Goal: Transaction & Acquisition: Purchase product/service

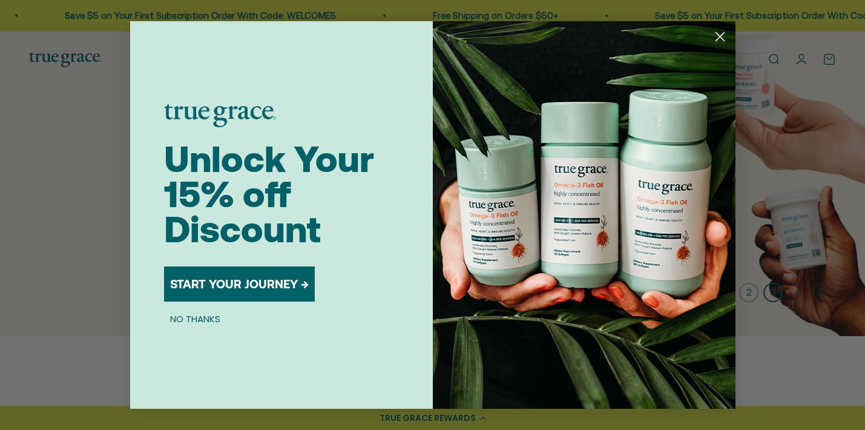
click at [231, 289] on button "START YOUR JOURNEY →" at bounding box center [239, 283] width 151 height 35
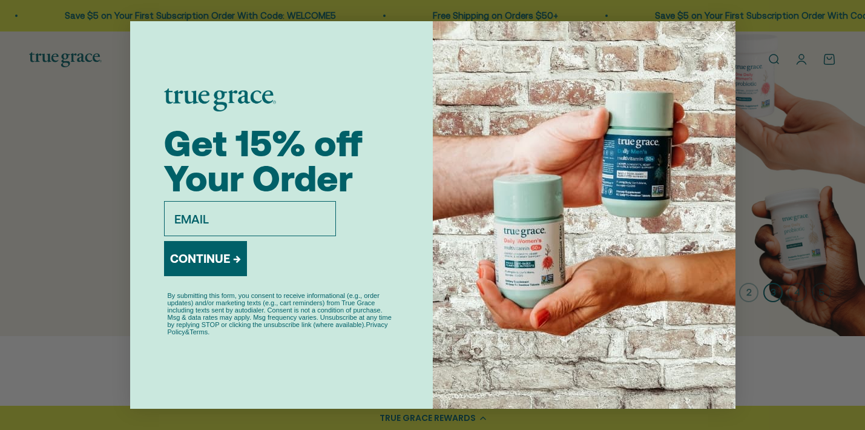
type input "pcar60@aol.com"
click at [212, 256] on button "CONTINUE →" at bounding box center [205, 258] width 83 height 35
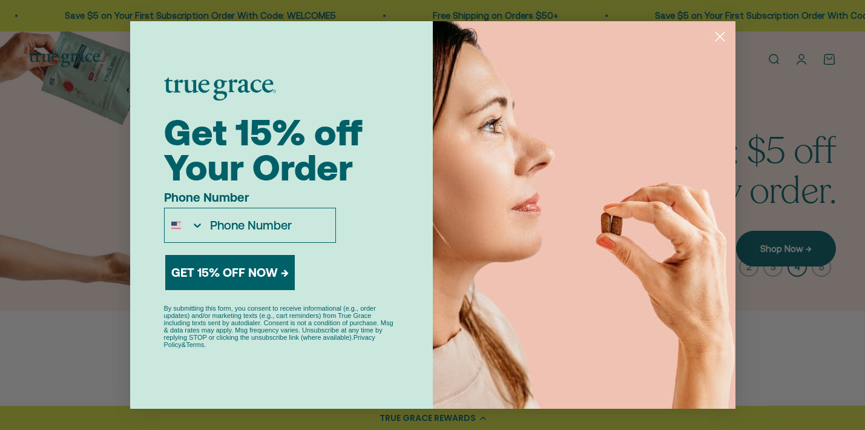
click at [234, 226] on input "Phone Number" at bounding box center [269, 225] width 131 height 34
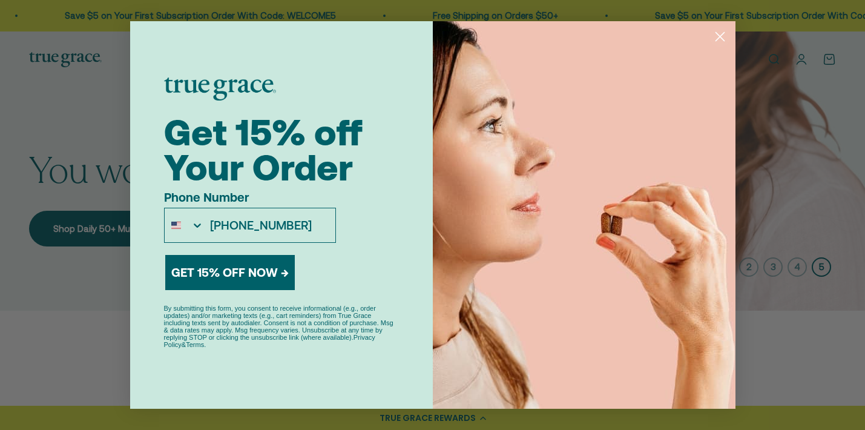
type input "848-466-0807"
click at [219, 275] on button "GET 15% OFF NOW →" at bounding box center [230, 272] width 130 height 35
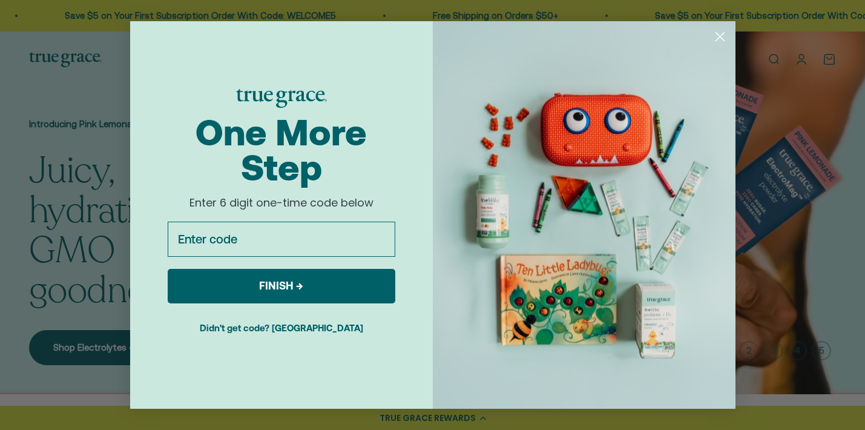
click at [222, 242] on input "Enter code" at bounding box center [282, 239] width 228 height 35
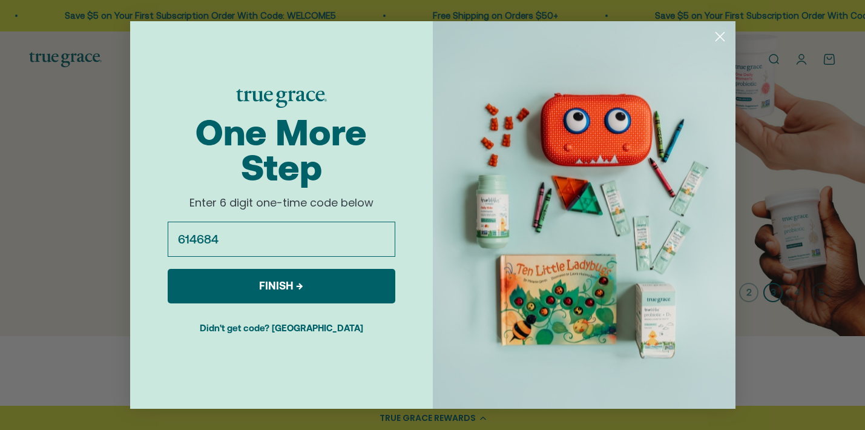
type input "614684"
click at [271, 285] on button "FINISH →" at bounding box center [282, 286] width 228 height 35
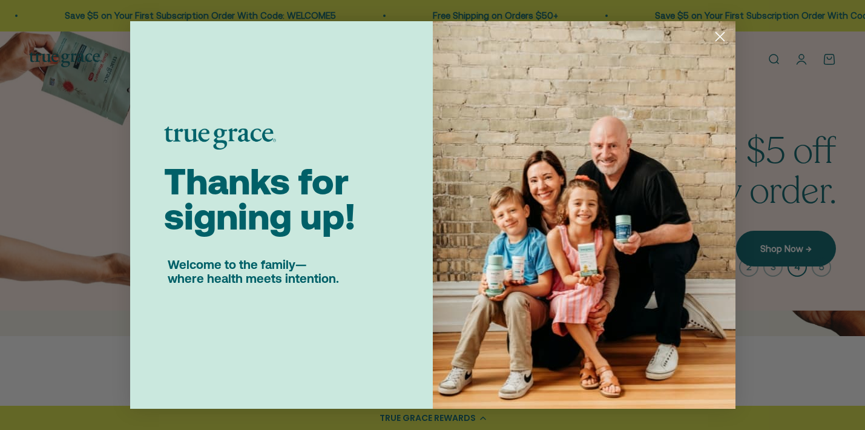
click at [718, 36] on circle "Close dialog" at bounding box center [719, 37] width 20 height 20
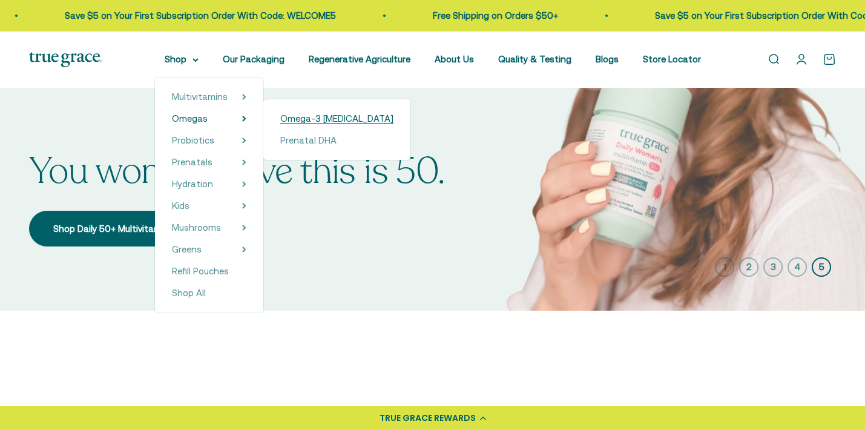
click at [320, 114] on span "Omega-3 [MEDICAL_DATA]" at bounding box center [336, 118] width 113 height 10
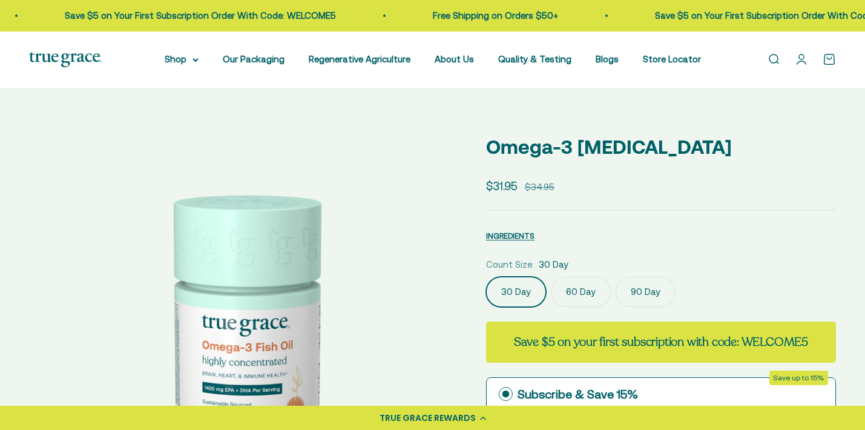
scroll to position [314, 1]
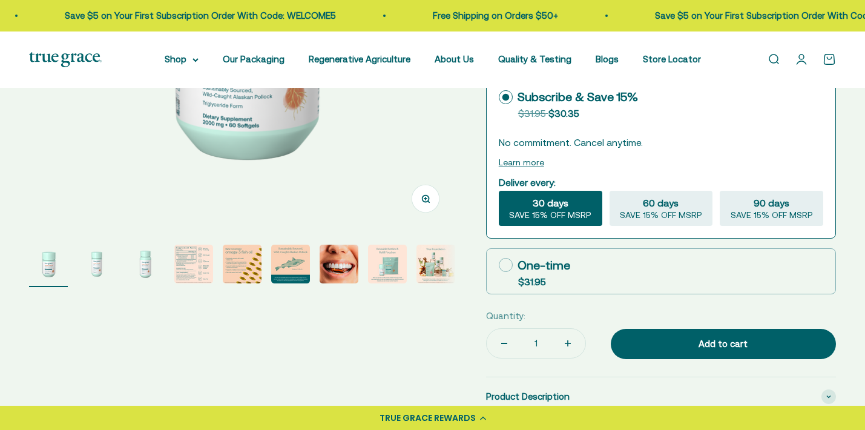
select select "3"
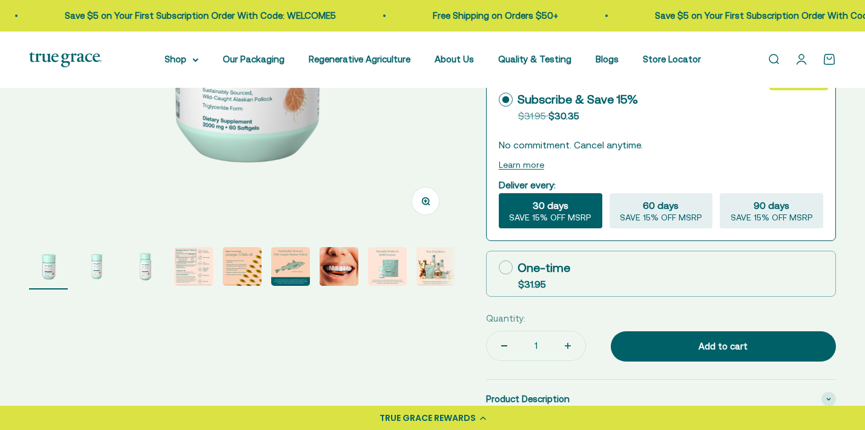
scroll to position [0, 0]
click at [192, 286] on img "Go to item 4" at bounding box center [193, 266] width 39 height 39
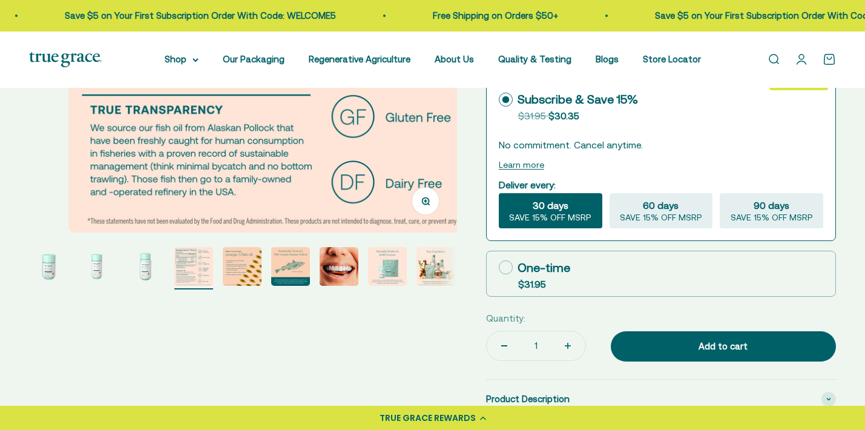
scroll to position [0, 1327]
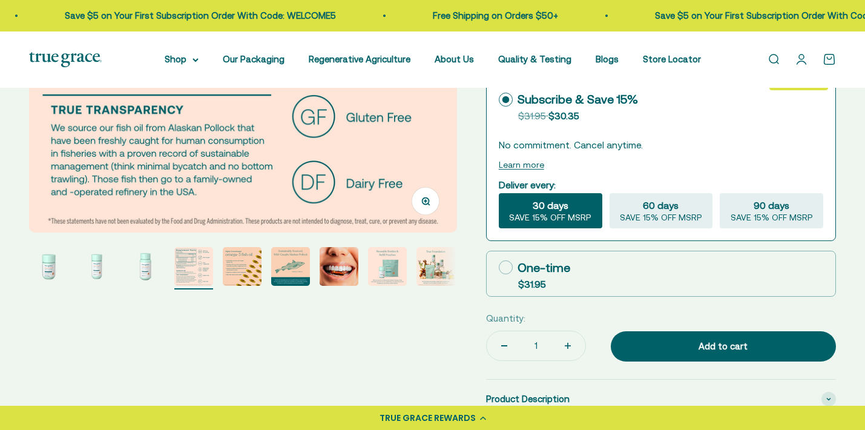
click at [239, 286] on img "Go to item 5" at bounding box center [242, 266] width 39 height 39
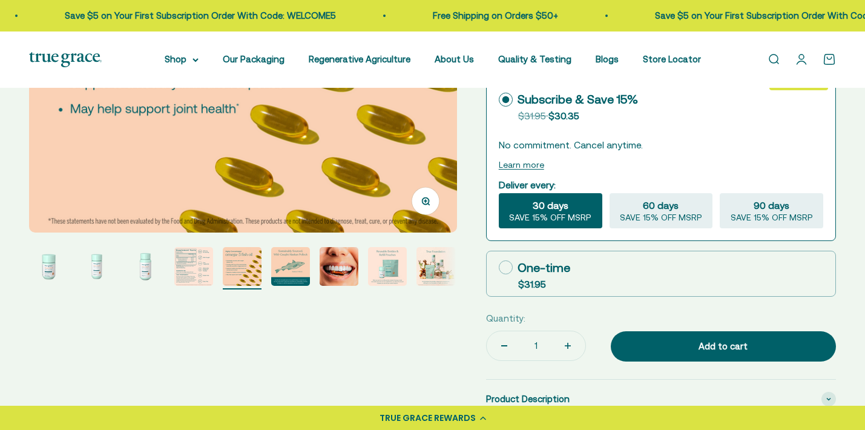
click at [286, 286] on img "Go to item 6" at bounding box center [290, 266] width 39 height 39
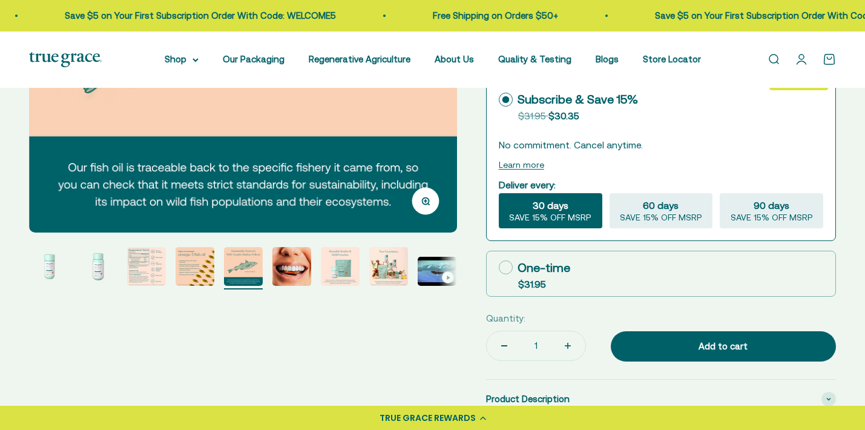
click at [344, 286] on img "Go to item 8" at bounding box center [340, 266] width 39 height 39
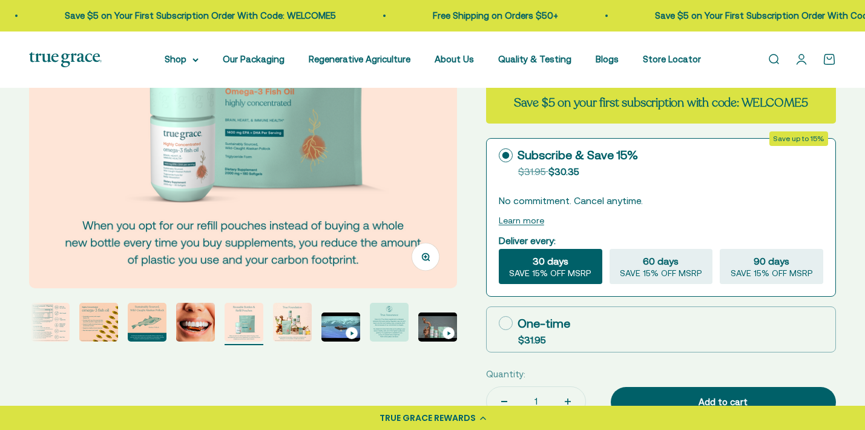
scroll to position [277, 0]
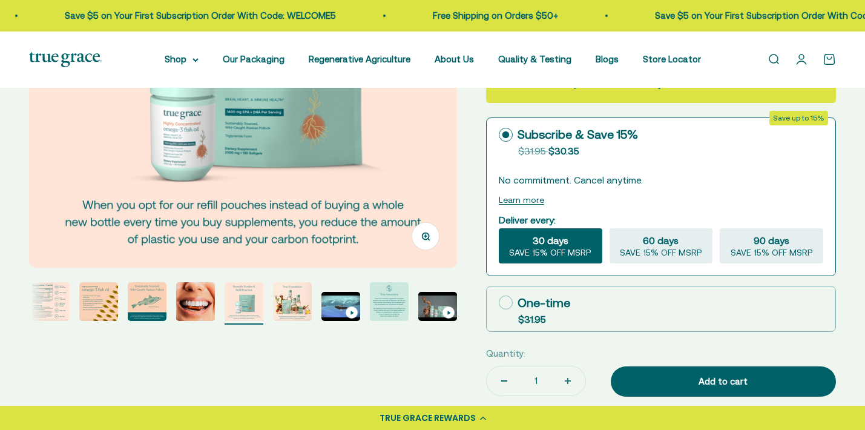
click at [343, 321] on img "Go to item 10" at bounding box center [340, 306] width 39 height 29
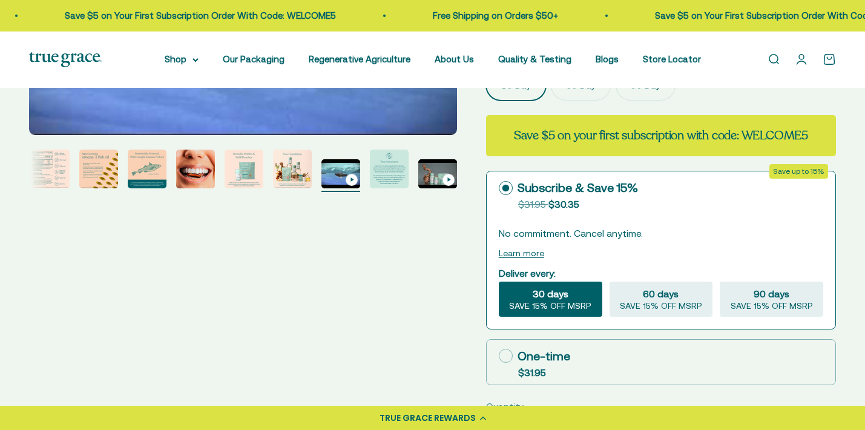
scroll to position [212, 0]
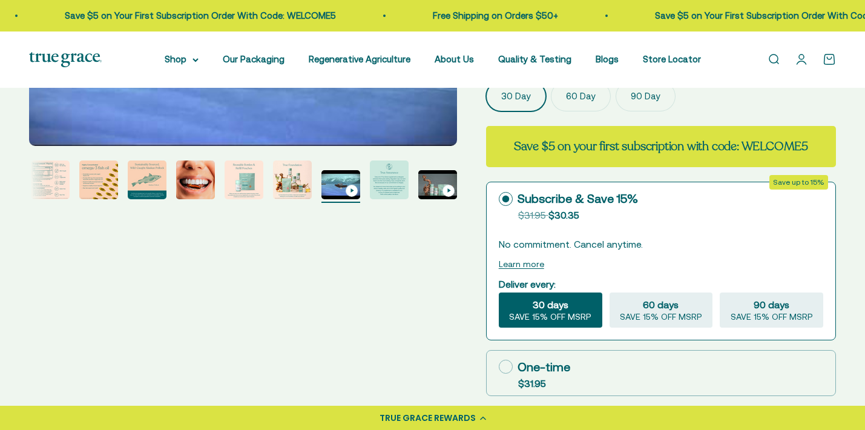
click at [390, 199] on img "Go to item 11" at bounding box center [389, 179] width 39 height 39
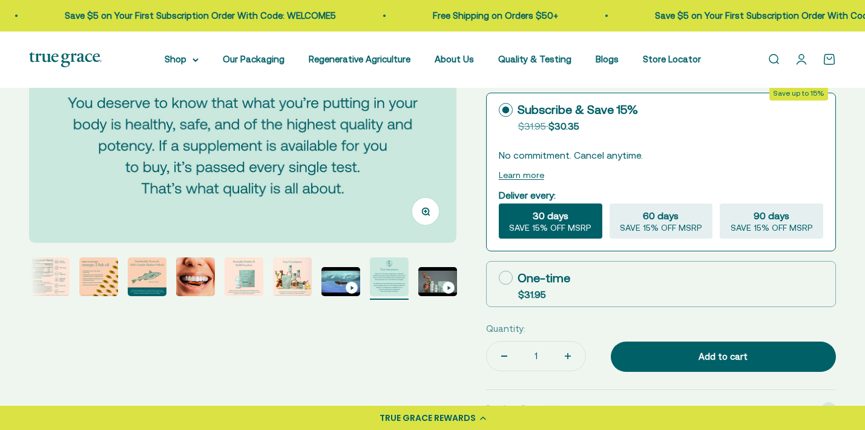
scroll to position [303, 0]
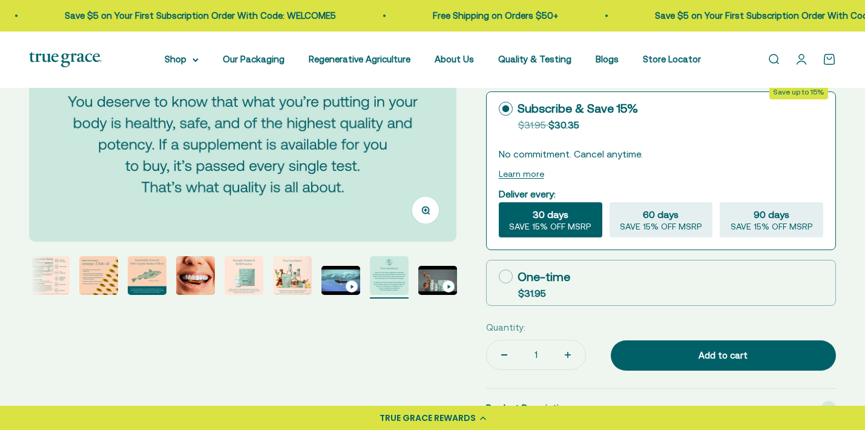
click at [46, 295] on img "Go to item 4" at bounding box center [50, 275] width 39 height 39
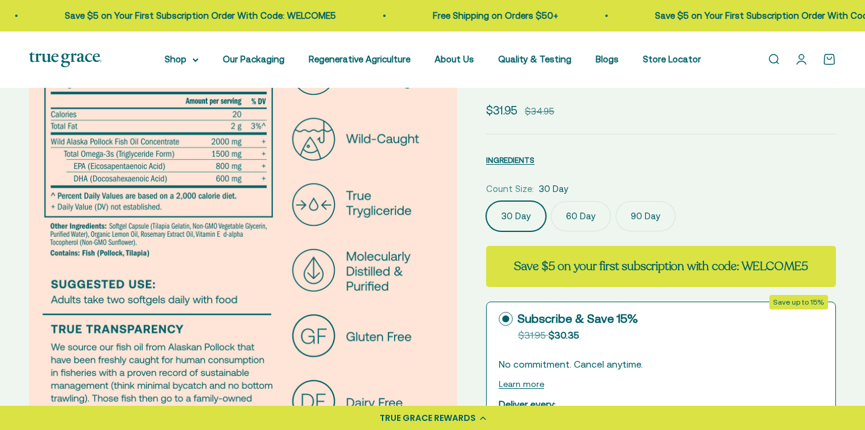
scroll to position [104, 0]
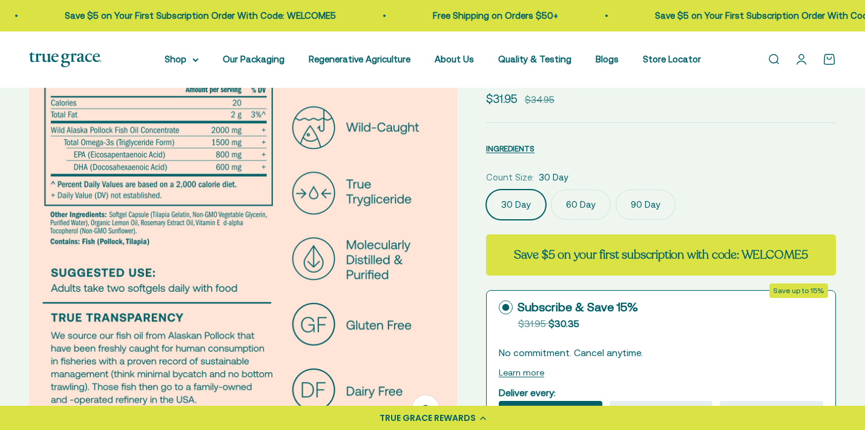
click at [581, 220] on label "60 Day" at bounding box center [581, 204] width 60 height 30
click at [486, 189] on input "60 Day" at bounding box center [485, 189] width 1 height 1
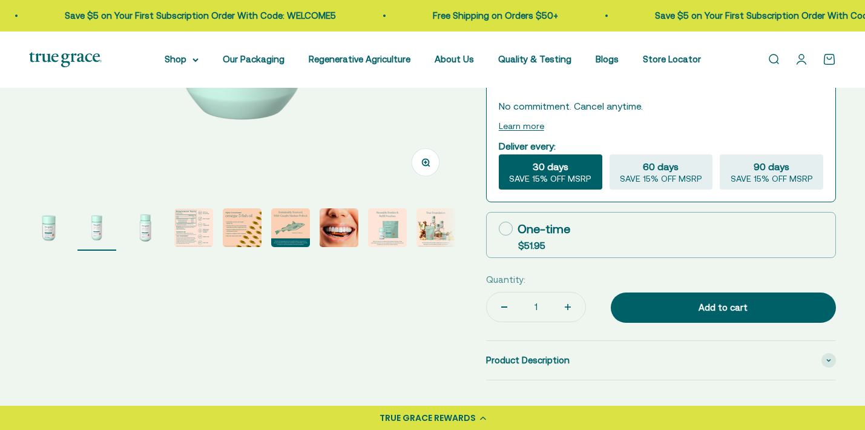
scroll to position [363, 0]
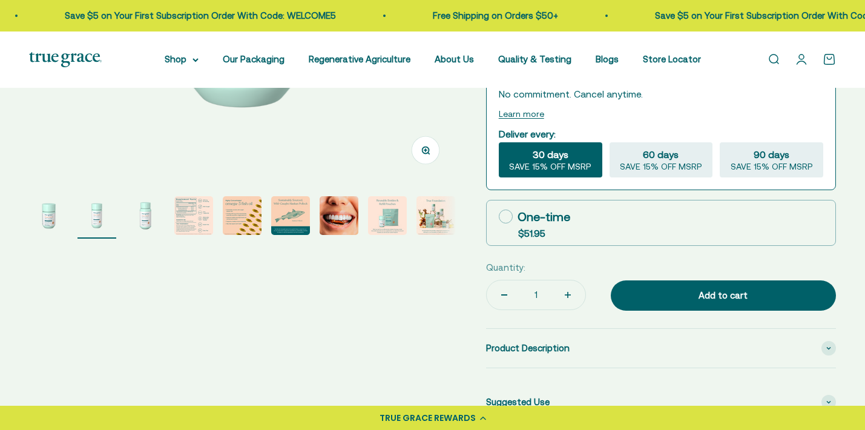
click at [504, 223] on icon at bounding box center [506, 216] width 14 height 14
click at [499, 217] on input "One-time $51.95" at bounding box center [498, 216] width 1 height 1
radio input "true"
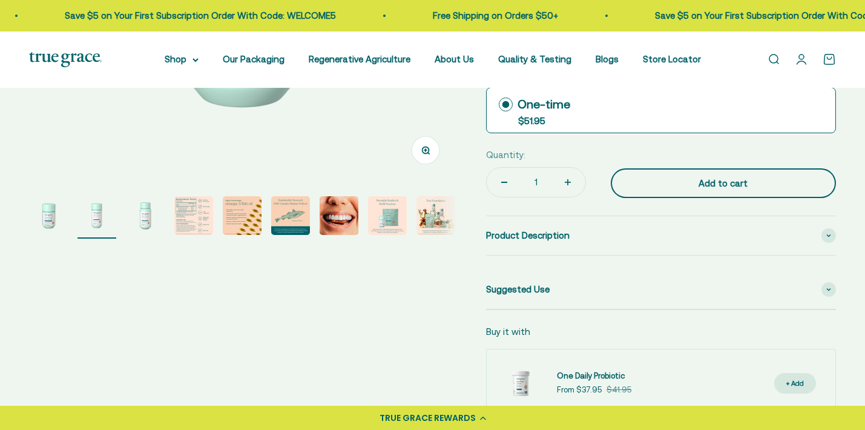
click at [708, 191] on div "Add to cart" at bounding box center [723, 183] width 177 height 15
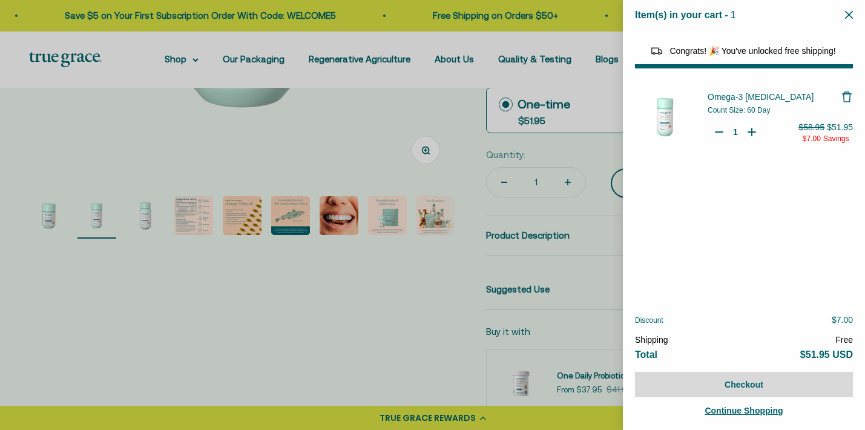
select select "44878154563798"
select select "40058346897600"
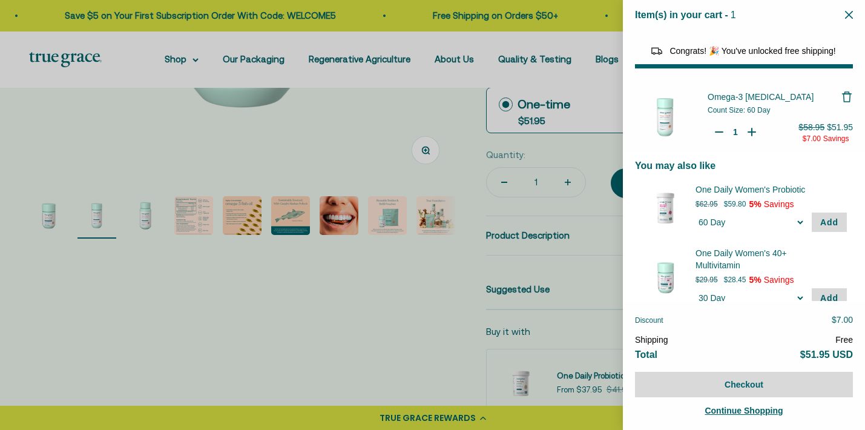
click at [847, 11] on icon "Close" at bounding box center [849, 15] width 8 height 8
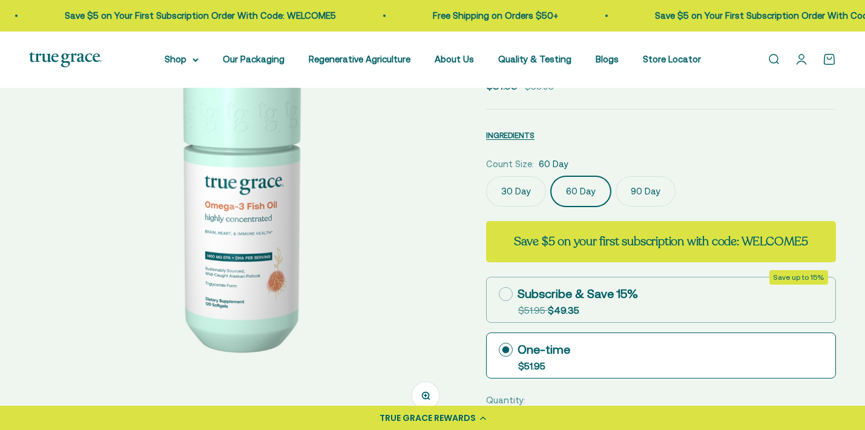
scroll to position [105, 0]
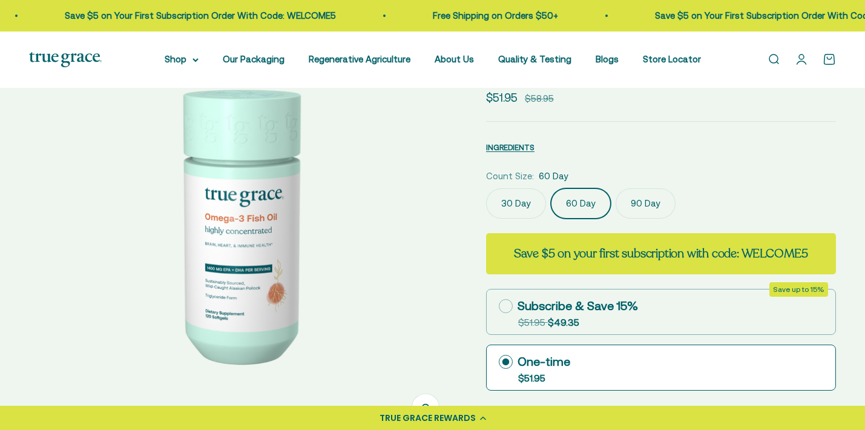
click at [508, 219] on label "30 Day" at bounding box center [516, 203] width 60 height 30
click at [486, 188] on input "30 Day" at bounding box center [485, 188] width 1 height 1
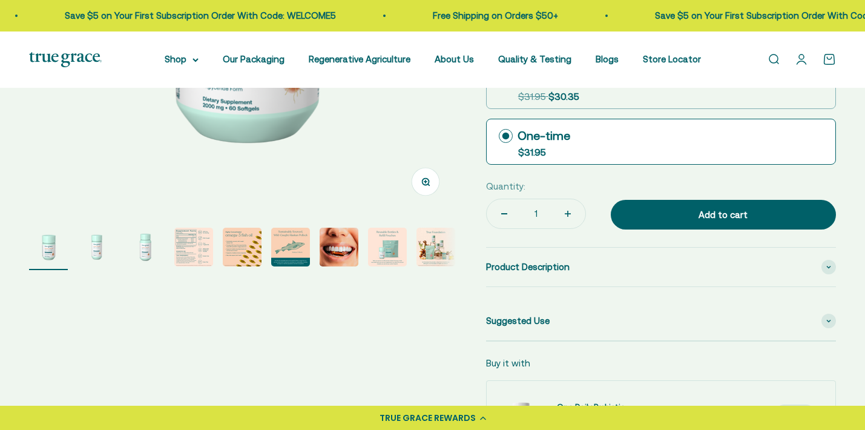
scroll to position [333, 0]
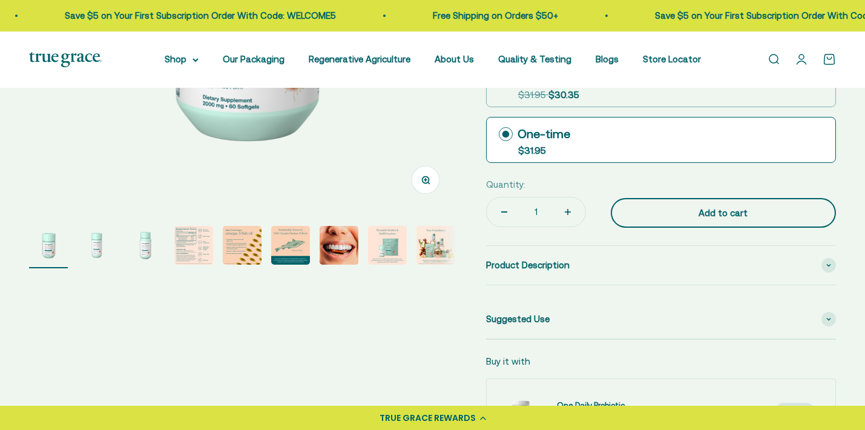
click at [710, 220] on div "Add to cart" at bounding box center [723, 213] width 177 height 15
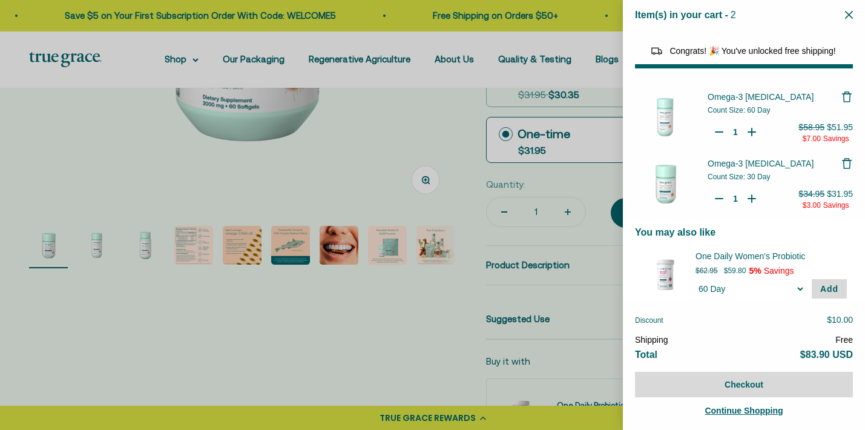
click at [847, 10] on button "Close" at bounding box center [849, 15] width 8 height 12
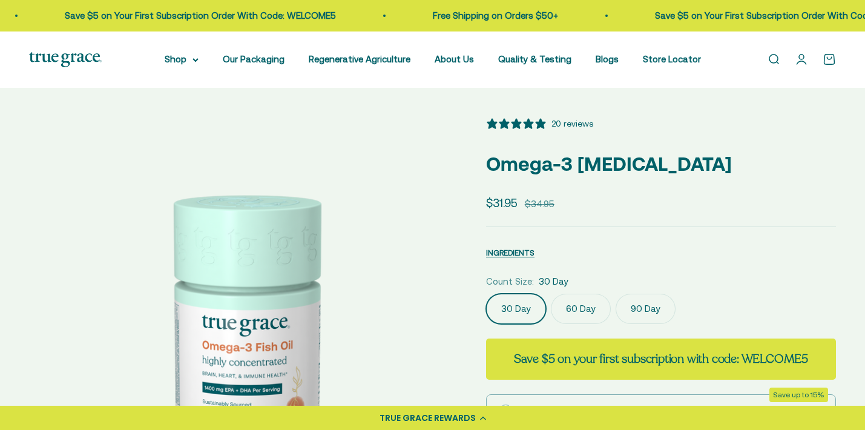
scroll to position [0, 0]
click at [199, 59] on icon at bounding box center [195, 60] width 6 height 4
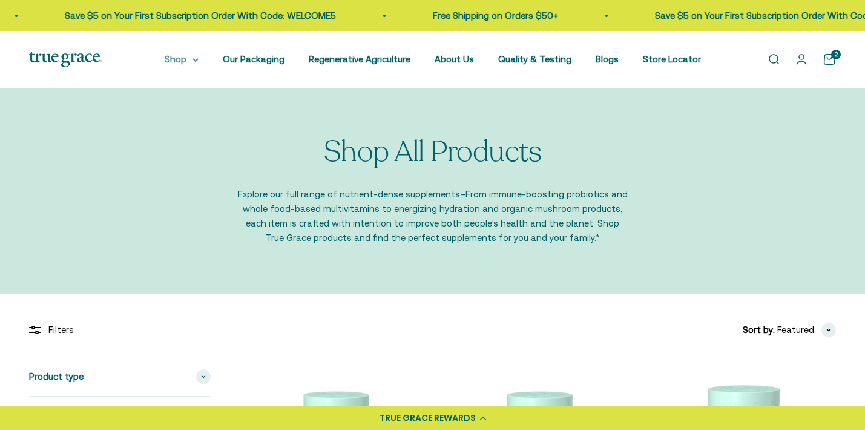
scroll to position [218, 0]
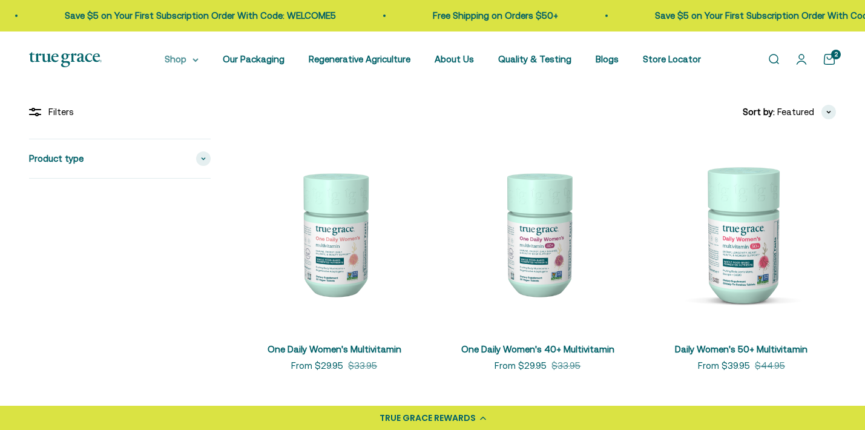
click at [199, 63] on summary "Shop" at bounding box center [182, 59] width 34 height 15
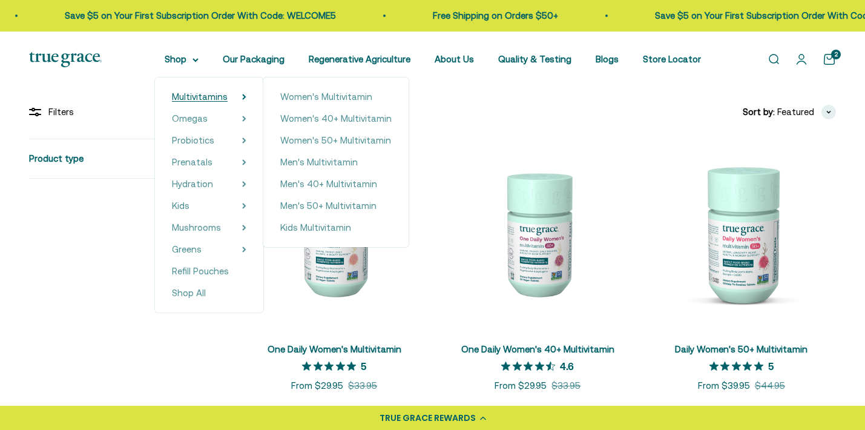
click at [222, 94] on span "Multivitamins" at bounding box center [200, 96] width 56 height 10
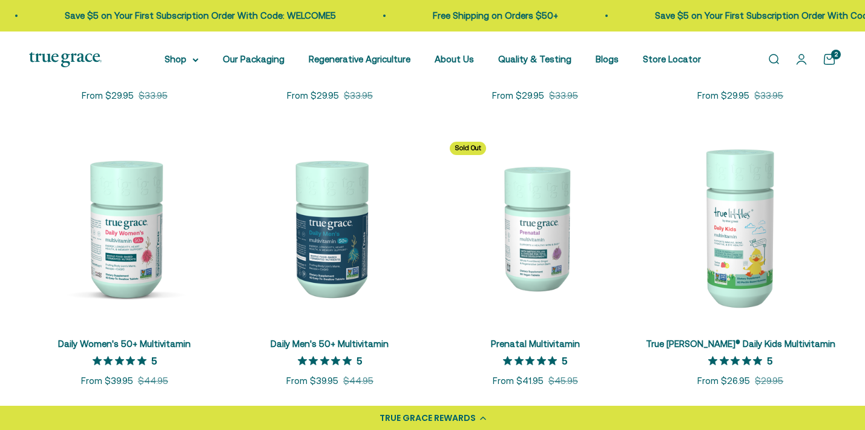
scroll to position [481, 0]
click at [130, 260] on img at bounding box center [124, 226] width 191 height 191
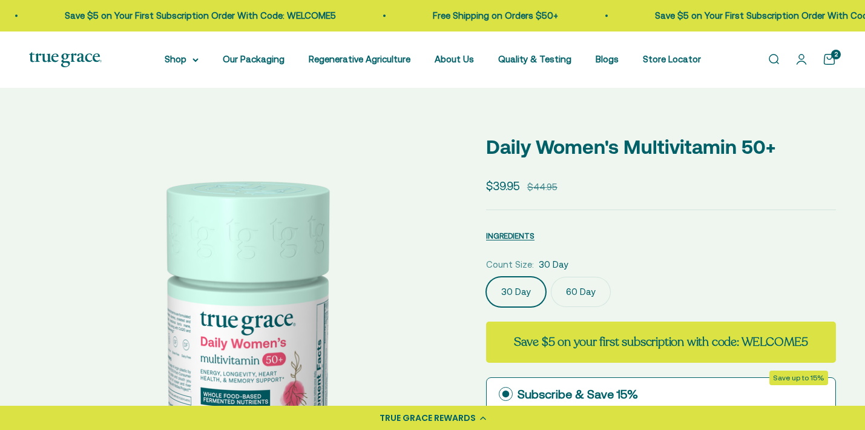
scroll to position [272, 0]
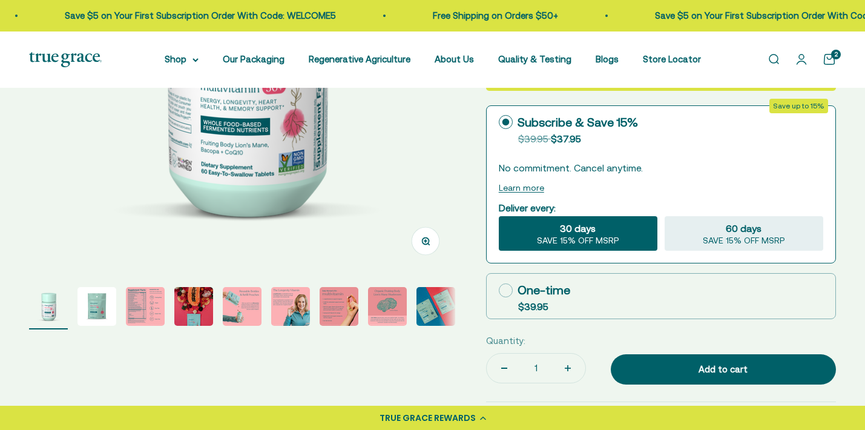
select select "3"
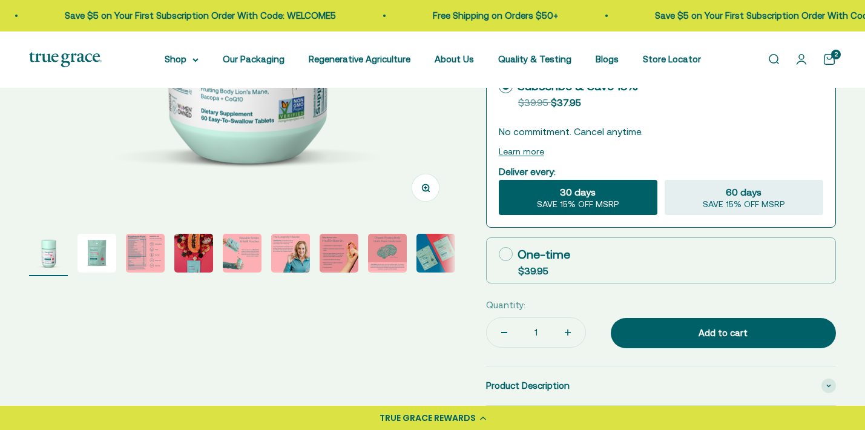
scroll to position [331, 0]
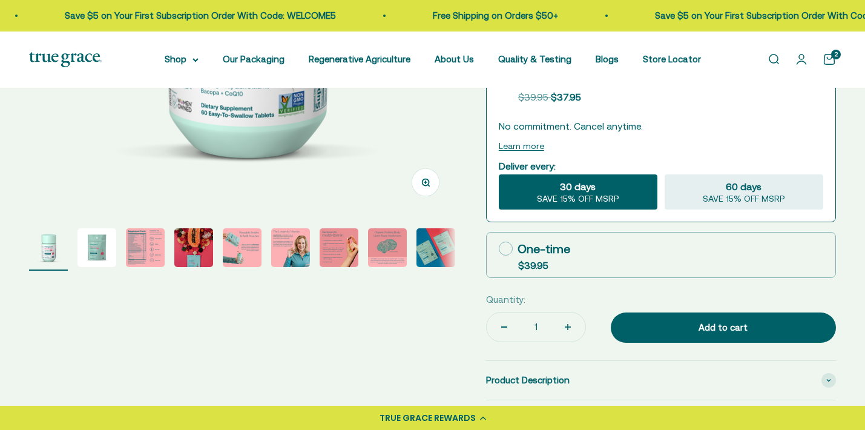
click at [136, 267] on img "Go to item 3" at bounding box center [145, 247] width 39 height 39
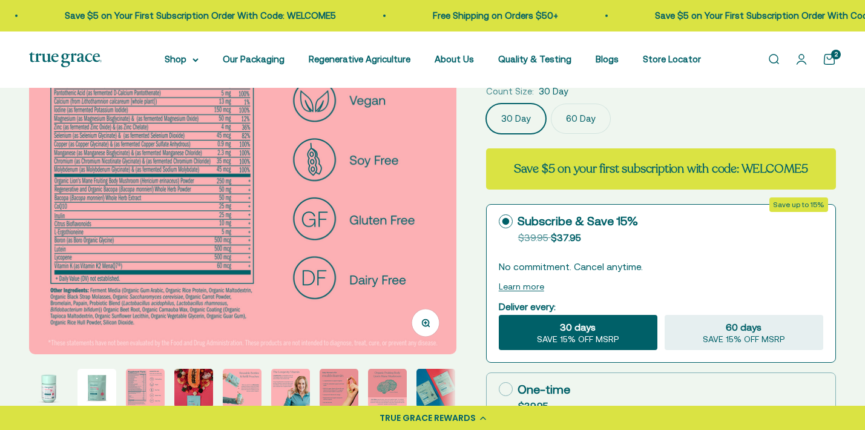
scroll to position [296, 0]
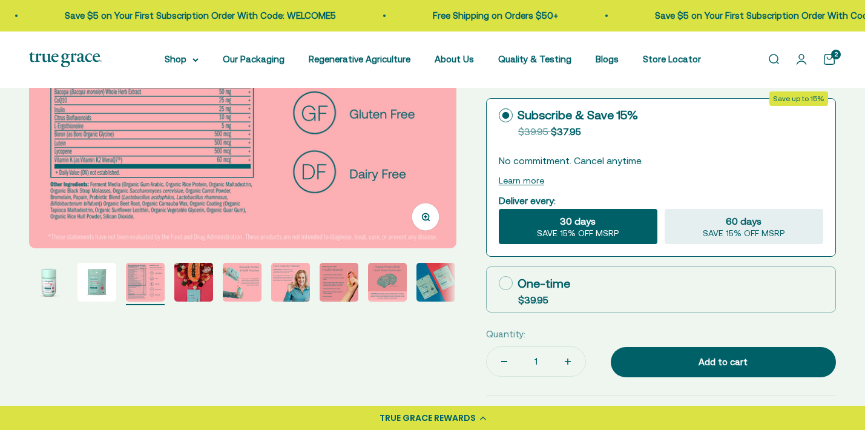
click at [237, 301] on img "Go to item 5" at bounding box center [242, 282] width 39 height 39
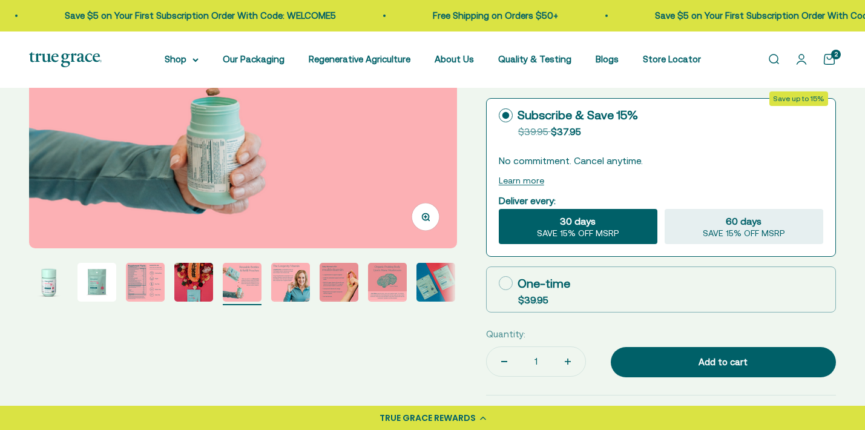
click at [288, 301] on img "Go to item 6" at bounding box center [290, 282] width 39 height 39
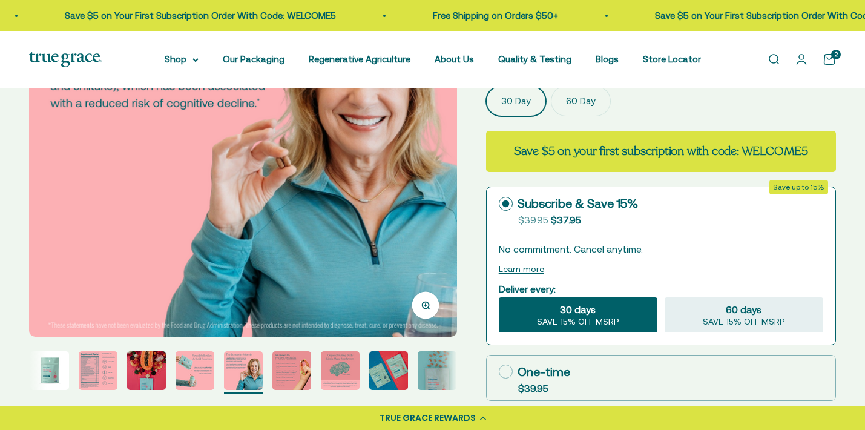
scroll to position [223, 0]
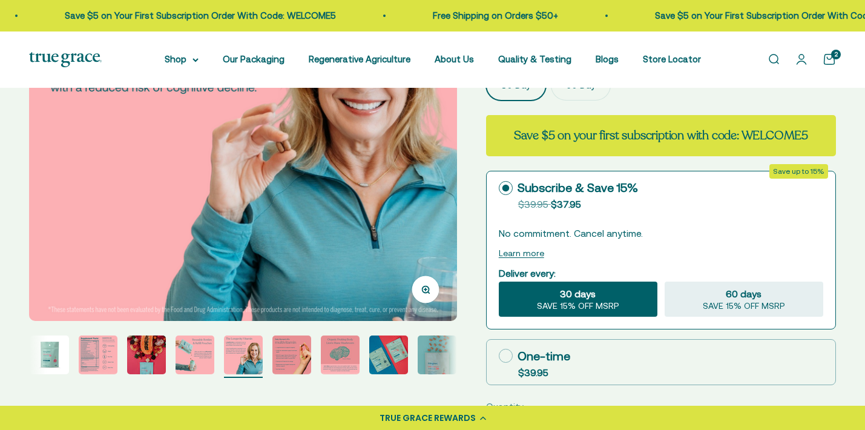
click at [297, 372] on img "Go to item 7" at bounding box center [291, 354] width 39 height 39
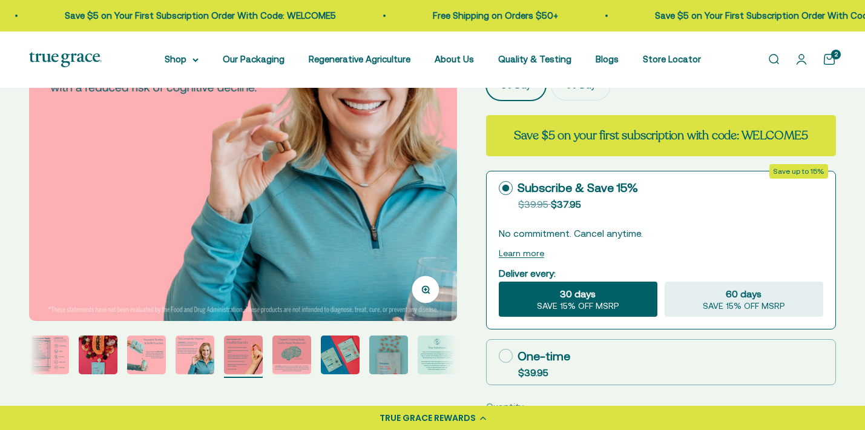
scroll to position [0, 2654]
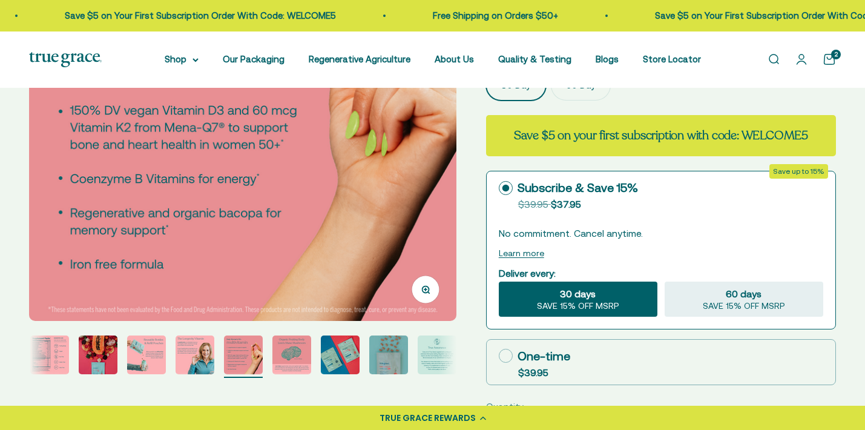
click at [344, 374] on img "Go to item 9" at bounding box center [340, 354] width 39 height 39
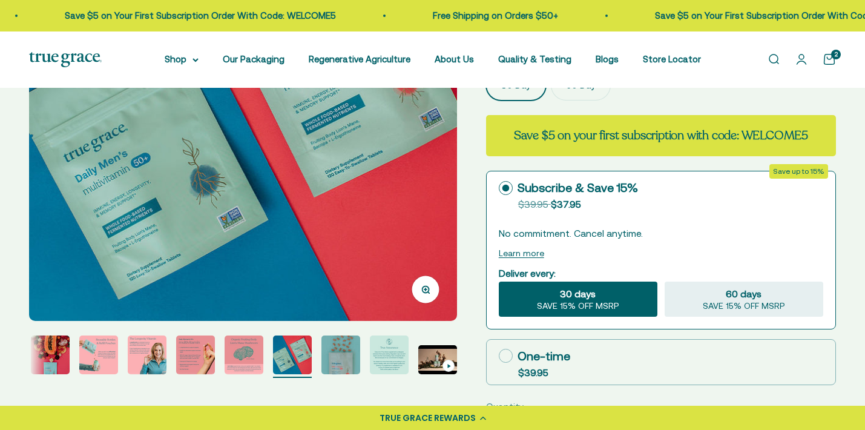
click at [387, 374] on img "Go to item 11" at bounding box center [389, 354] width 39 height 39
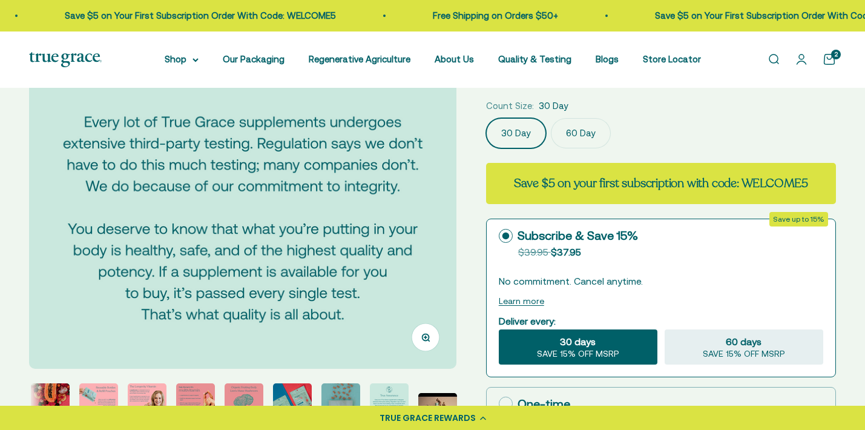
scroll to position [275, 0]
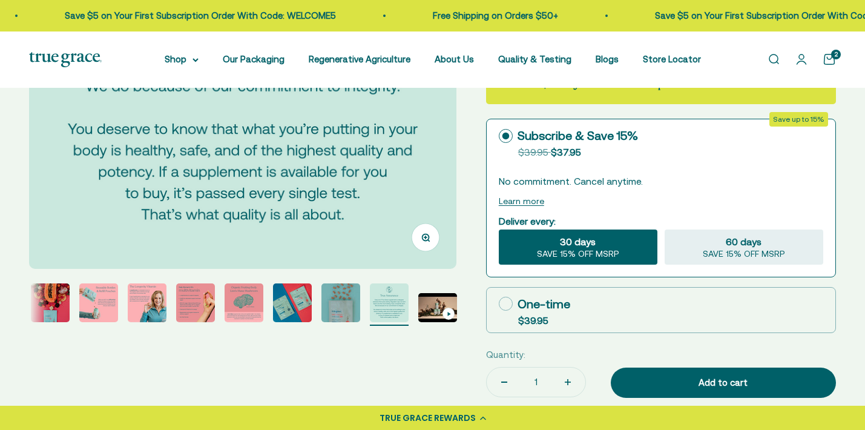
click at [505, 311] on icon at bounding box center [506, 304] width 14 height 14
click at [499, 304] on input "One-time $39.95" at bounding box center [498, 303] width 1 height 1
radio input "true"
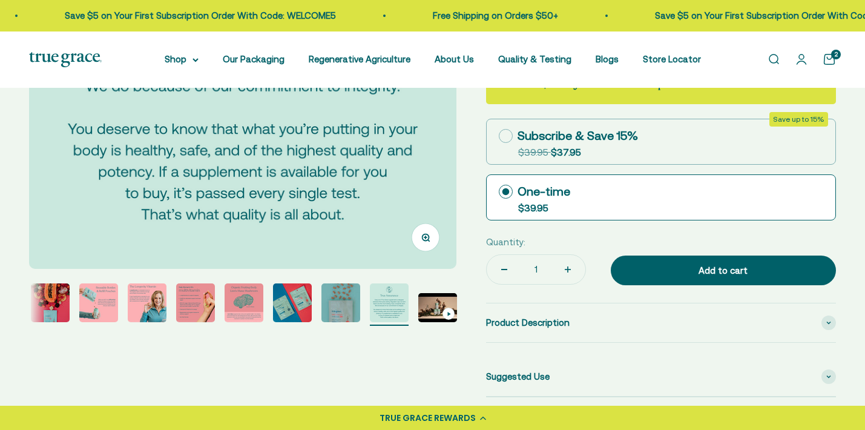
scroll to position [315, 0]
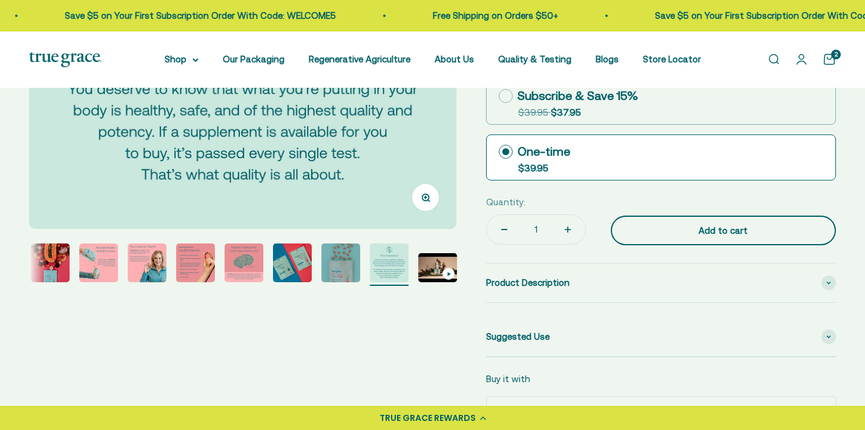
click at [678, 238] on div "Add to cart" at bounding box center [723, 230] width 177 height 15
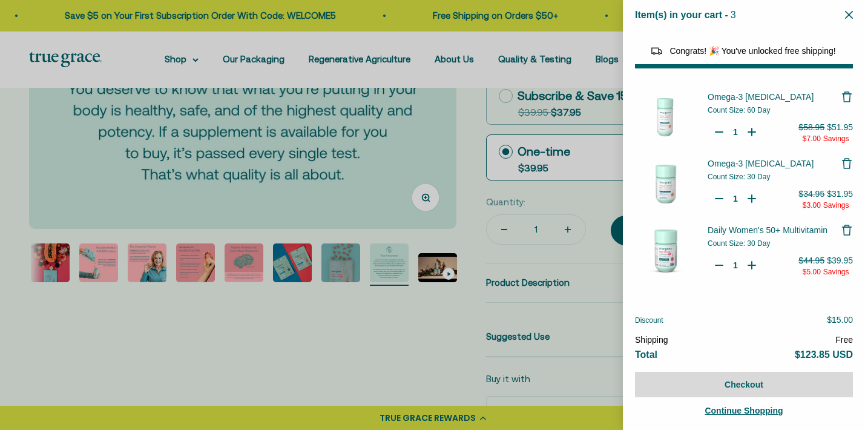
select select "44878154563798"
select select "40058346897600"
click at [850, 14] on icon "Close" at bounding box center [849, 15] width 8 height 8
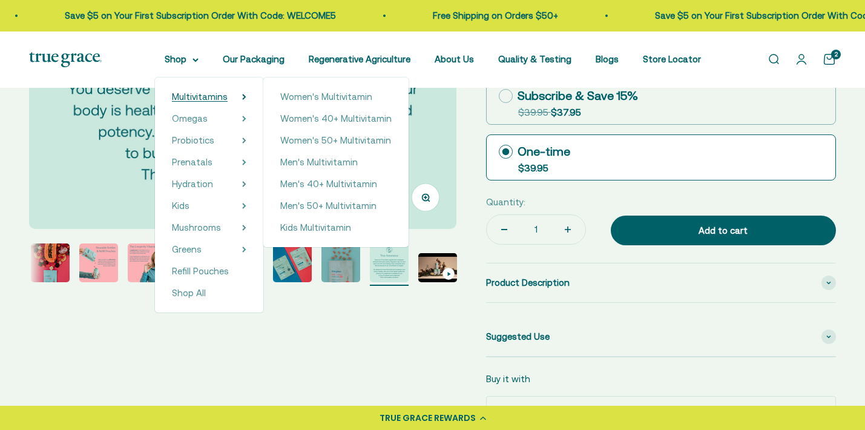
click at [225, 94] on span "Multivitamins" at bounding box center [200, 96] width 56 height 10
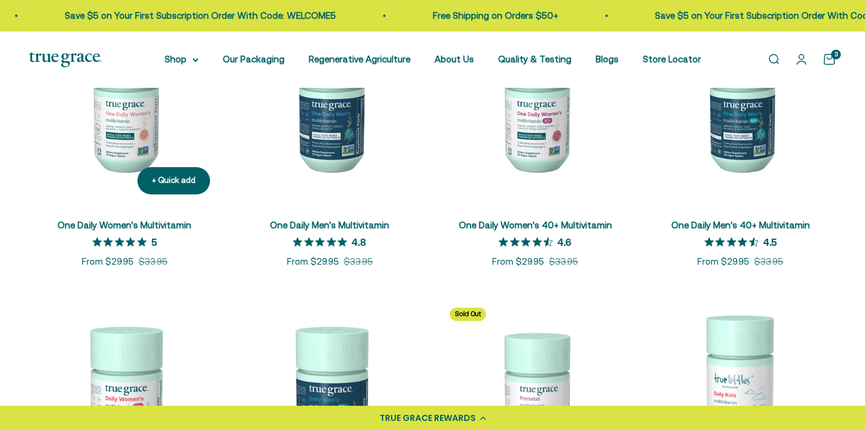
scroll to position [314, 0]
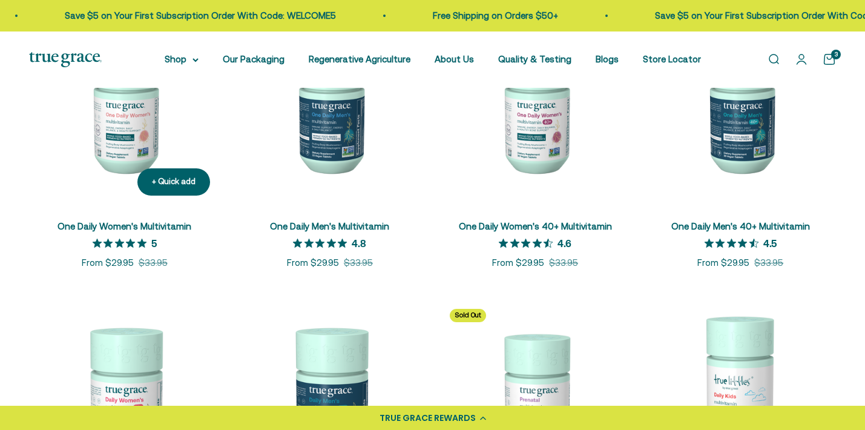
click at [128, 166] on img at bounding box center [124, 109] width 191 height 191
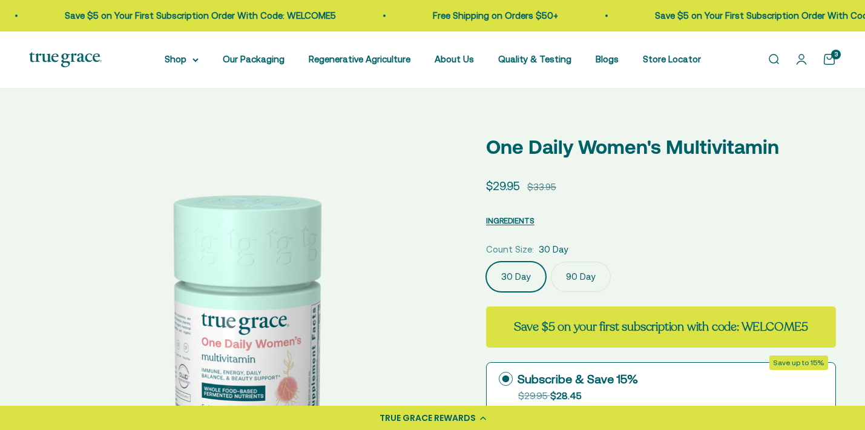
scroll to position [332, 0]
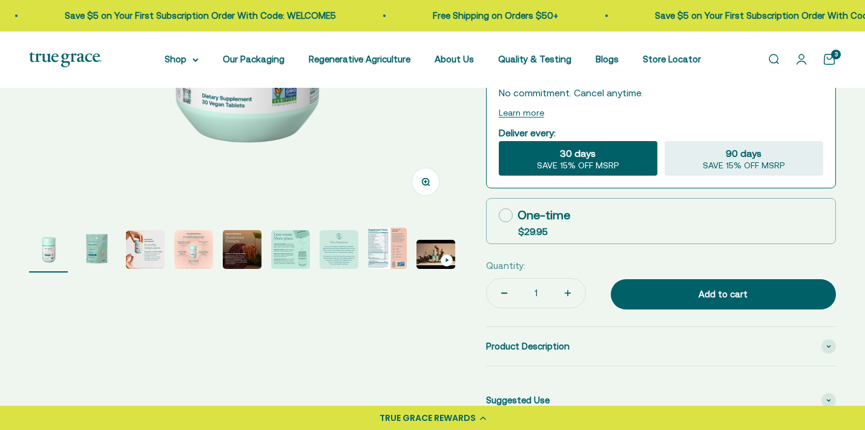
select select "3"
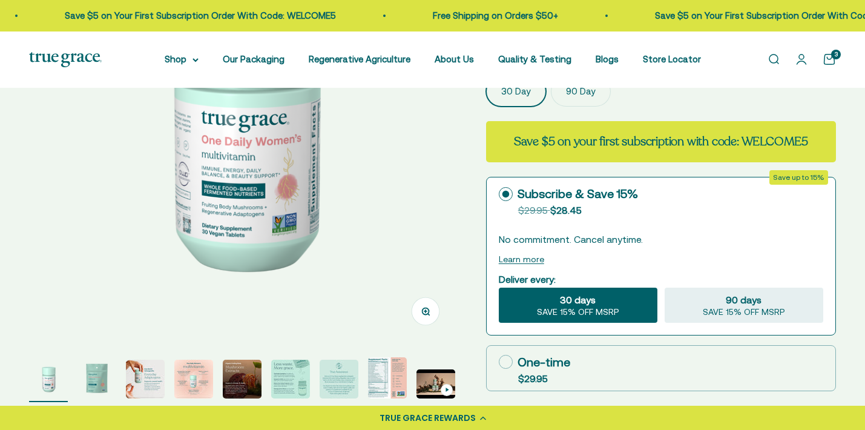
scroll to position [106, 0]
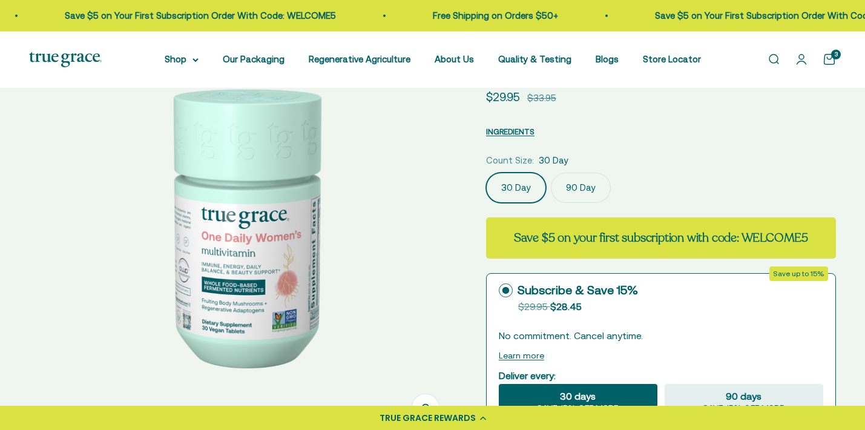
click at [441, 291] on img at bounding box center [243, 225] width 428 height 428
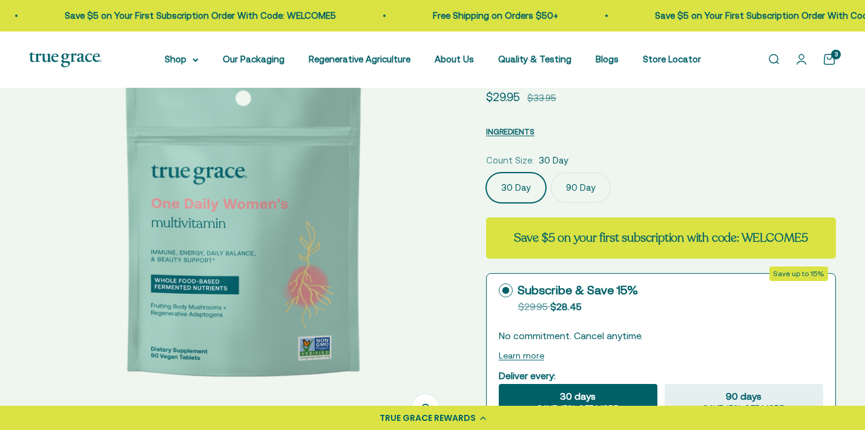
click at [441, 292] on img at bounding box center [243, 225] width 428 height 428
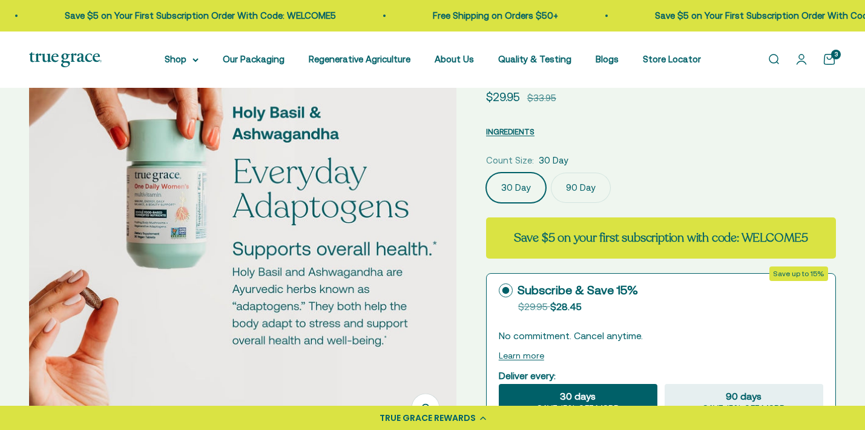
click at [441, 292] on img at bounding box center [243, 225] width 428 height 428
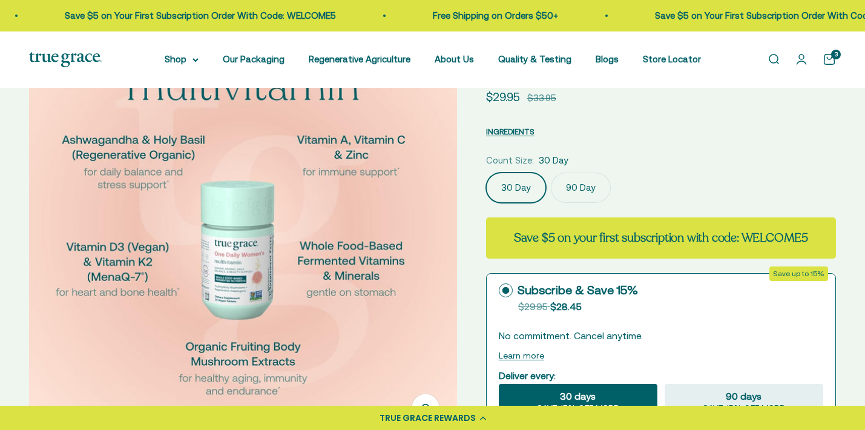
click at [441, 292] on img at bounding box center [243, 225] width 428 height 428
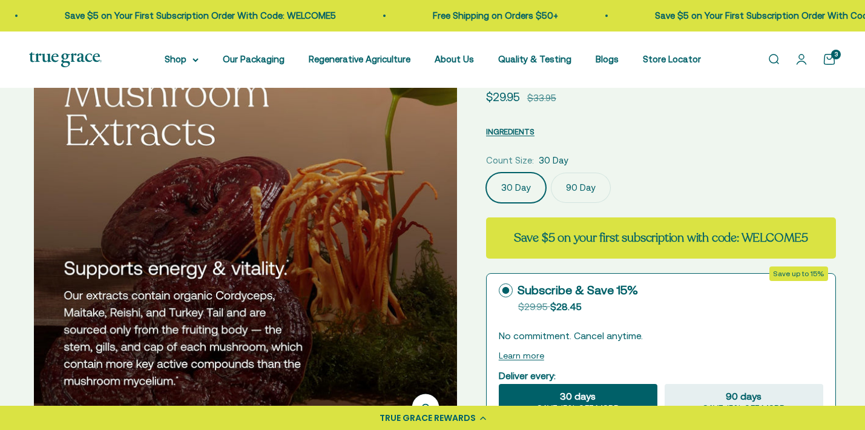
scroll to position [0, 1769]
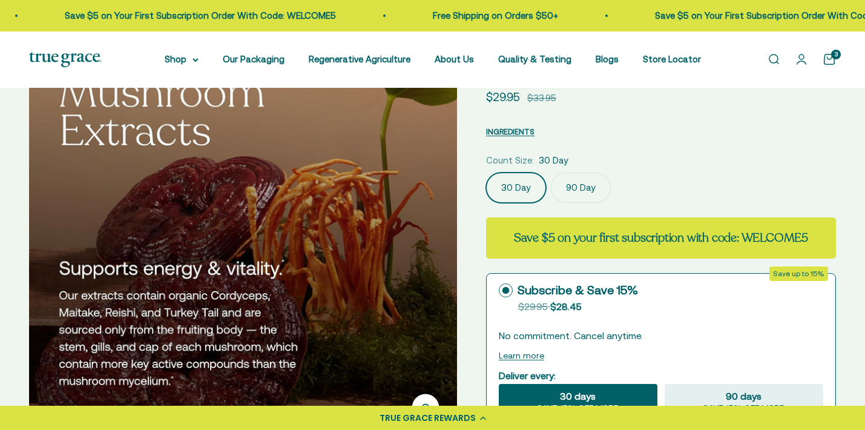
click at [441, 292] on img at bounding box center [243, 225] width 428 height 428
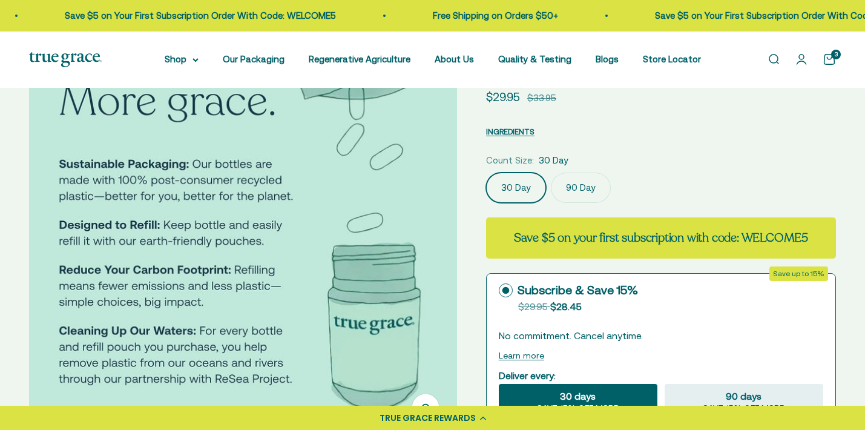
click at [441, 292] on img at bounding box center [243, 225] width 428 height 428
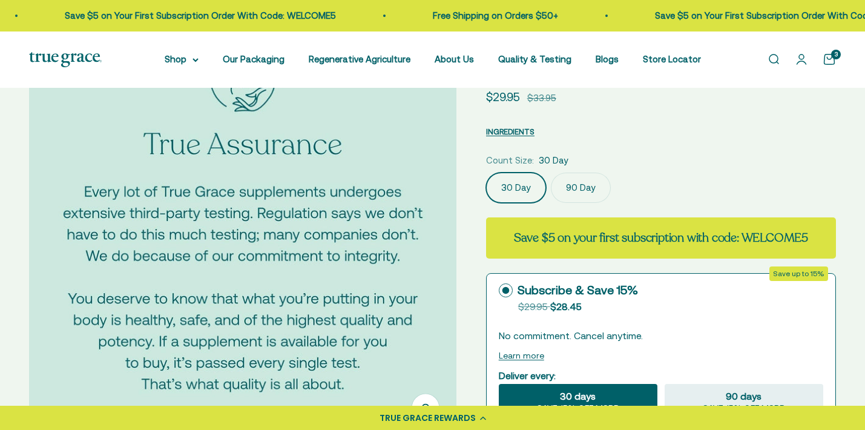
click at [441, 292] on img at bounding box center [243, 225] width 428 height 428
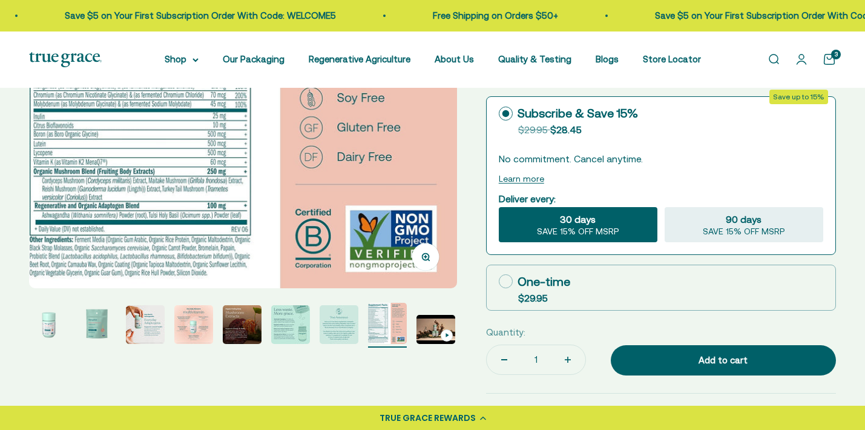
scroll to position [283, 0]
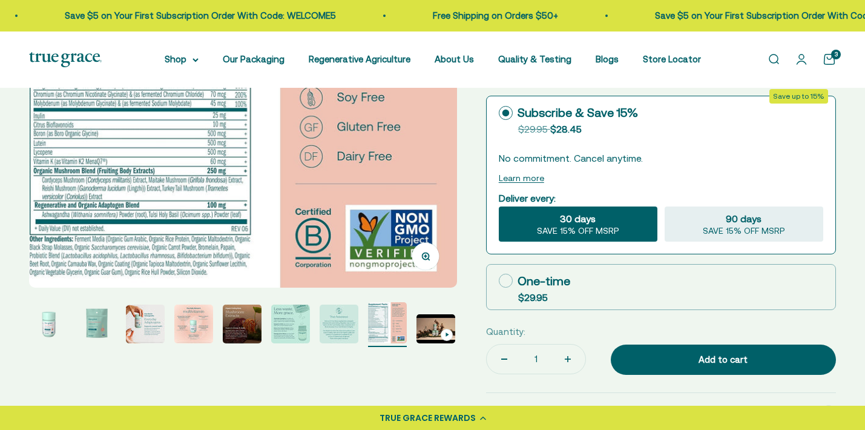
click at [504, 288] on icon at bounding box center [506, 281] width 14 height 14
click at [499, 281] on input "One-time $29.95" at bounding box center [498, 280] width 1 height 1
radio input "true"
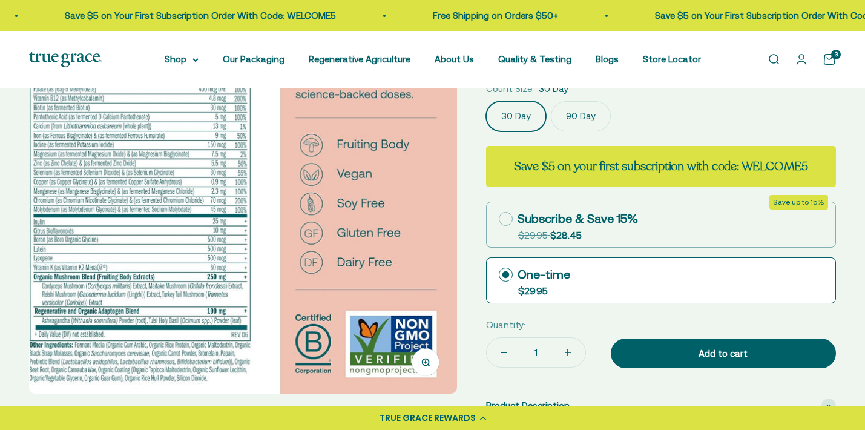
scroll to position [263, 0]
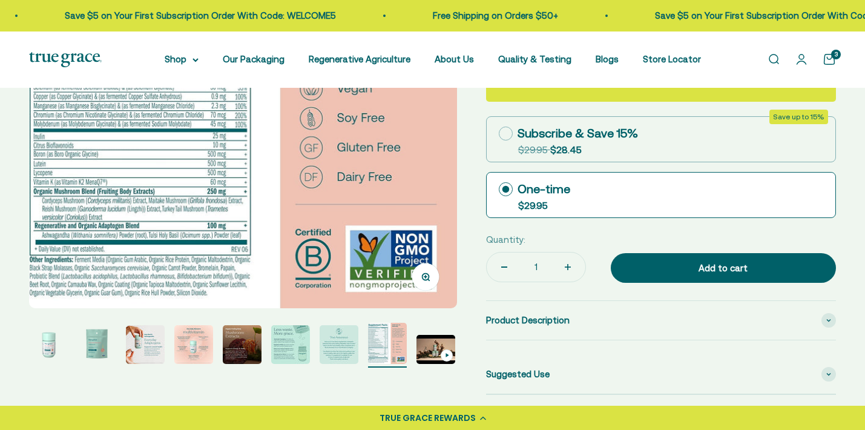
click at [567, 270] on icon "Increase quantity" at bounding box center [568, 267] width 6 height 6
type input "2"
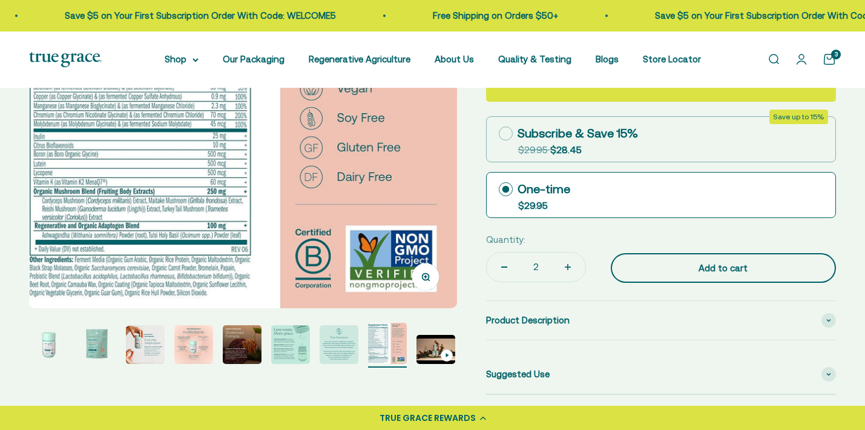
click at [685, 275] on div "Add to cart" at bounding box center [723, 268] width 177 height 15
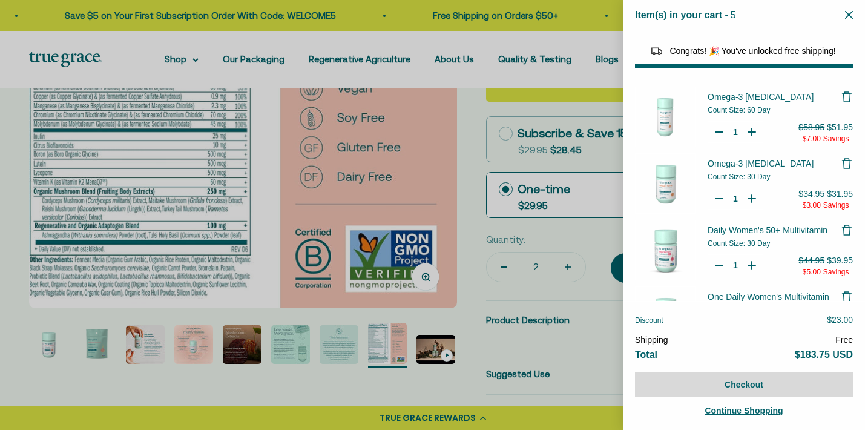
select select "44878154563798"
select select "40058346897600"
click at [753, 410] on span "Continue Shopping" at bounding box center [744, 411] width 78 height 10
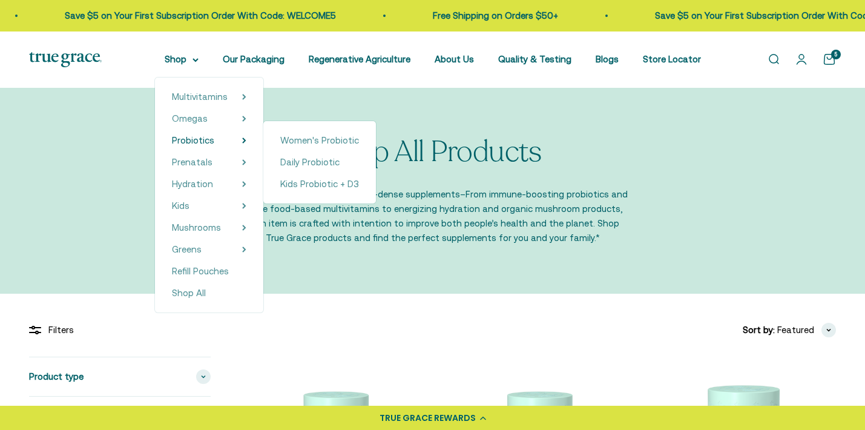
click at [214, 140] on span "Probiotics" at bounding box center [193, 140] width 42 height 10
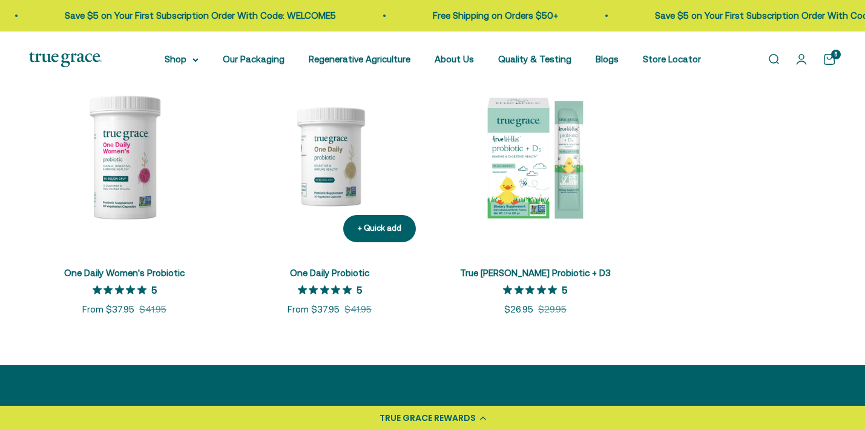
scroll to position [280, 0]
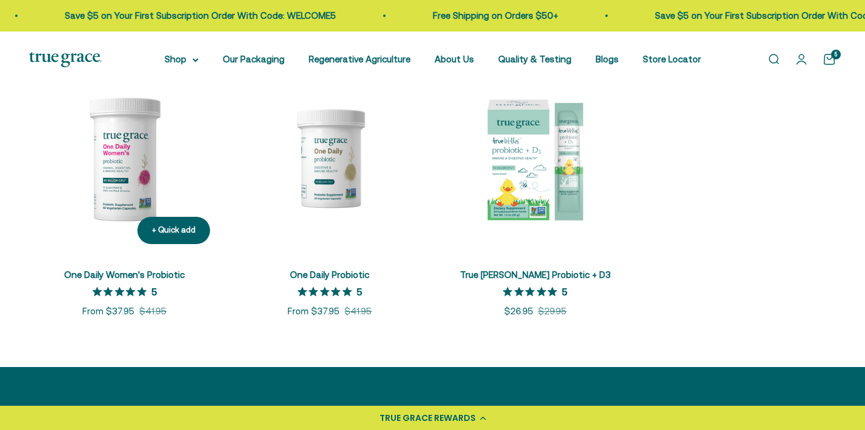
click at [130, 192] on img at bounding box center [124, 157] width 191 height 191
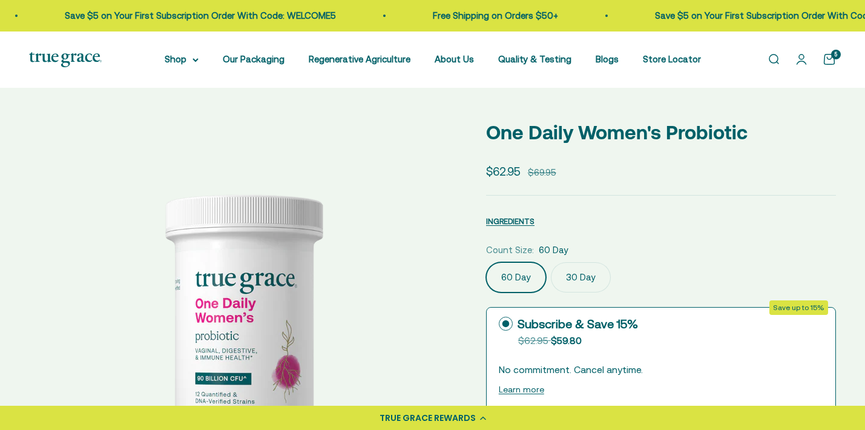
scroll to position [159, 0]
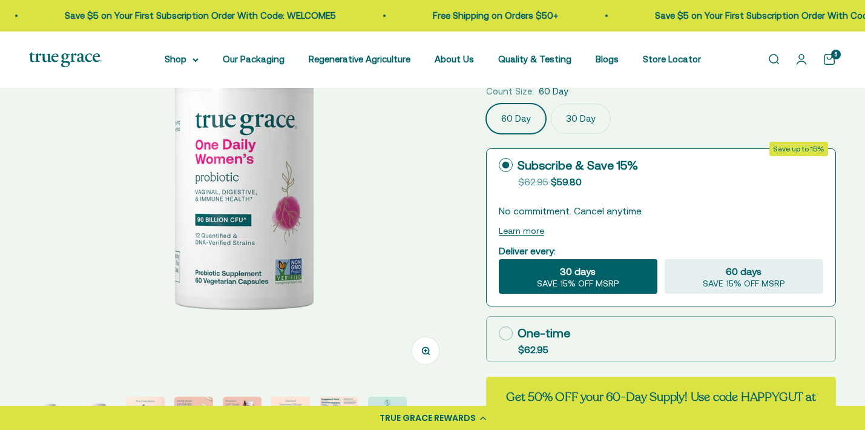
select select "3"
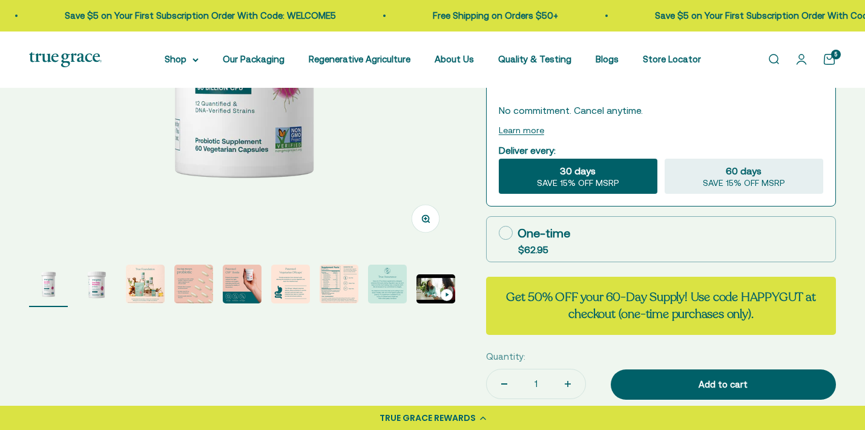
scroll to position [291, 0]
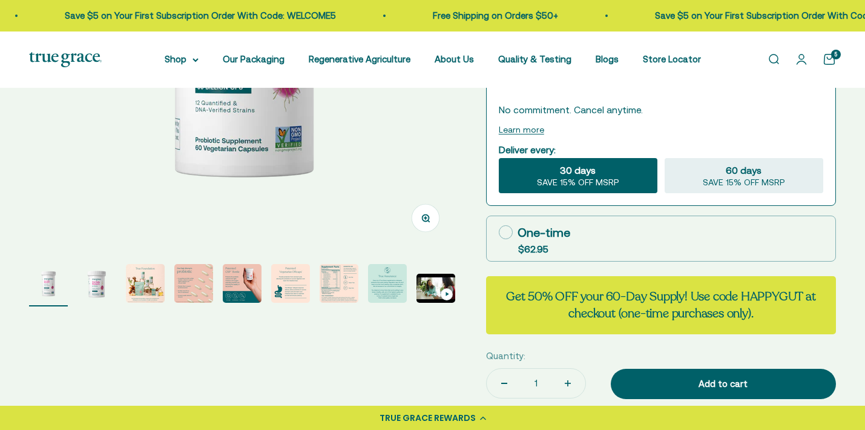
click at [97, 303] on img "Go to item 2" at bounding box center [96, 283] width 39 height 39
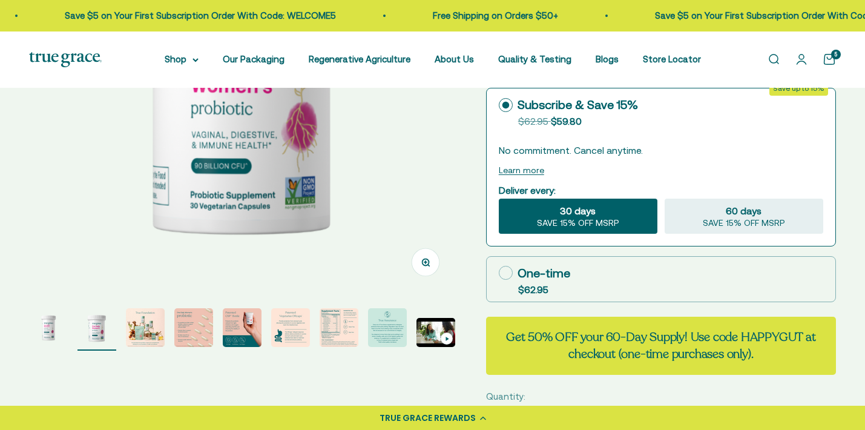
scroll to position [260, 0]
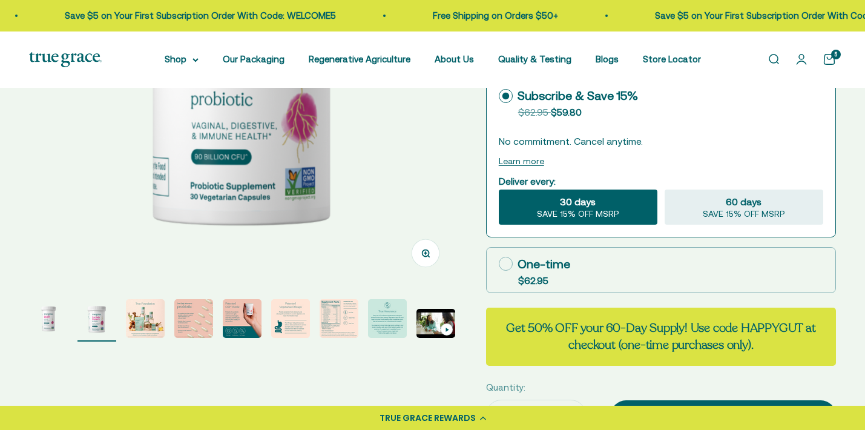
click at [188, 338] on img "Go to item 4" at bounding box center [193, 318] width 39 height 39
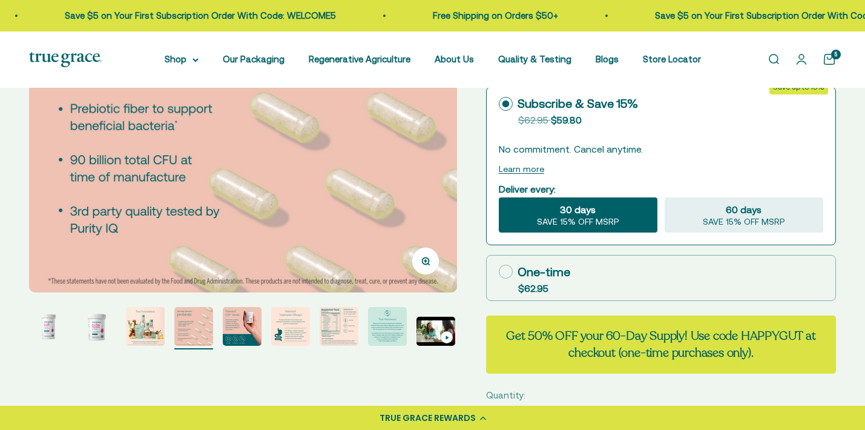
scroll to position [252, 0]
click at [245, 346] on img "Go to item 5" at bounding box center [242, 326] width 39 height 39
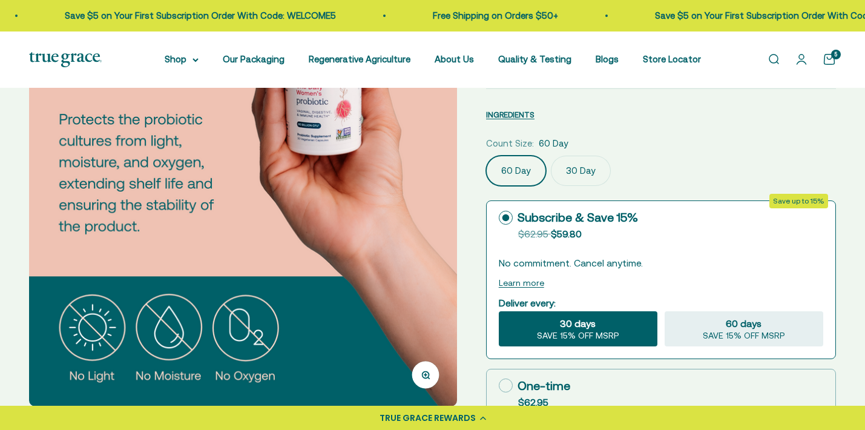
scroll to position [258, 0]
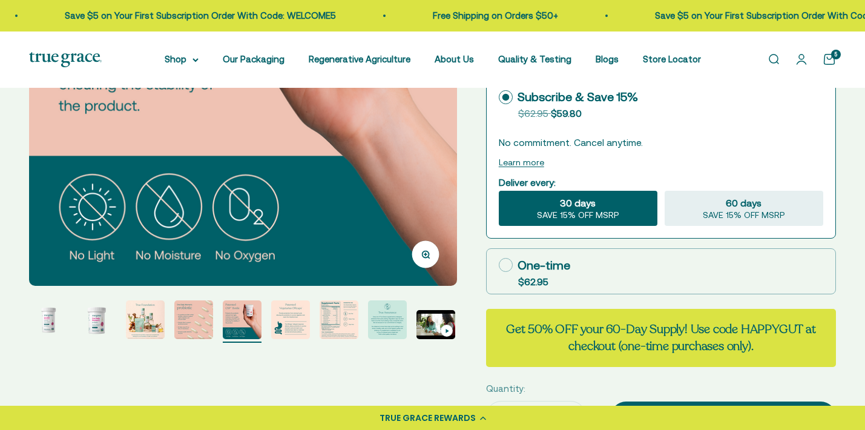
click at [288, 339] on img "Go to item 6" at bounding box center [290, 319] width 39 height 39
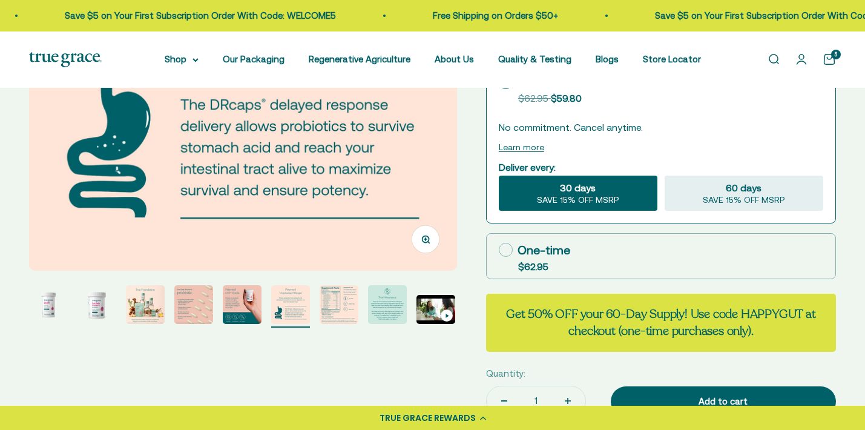
scroll to position [272, 0]
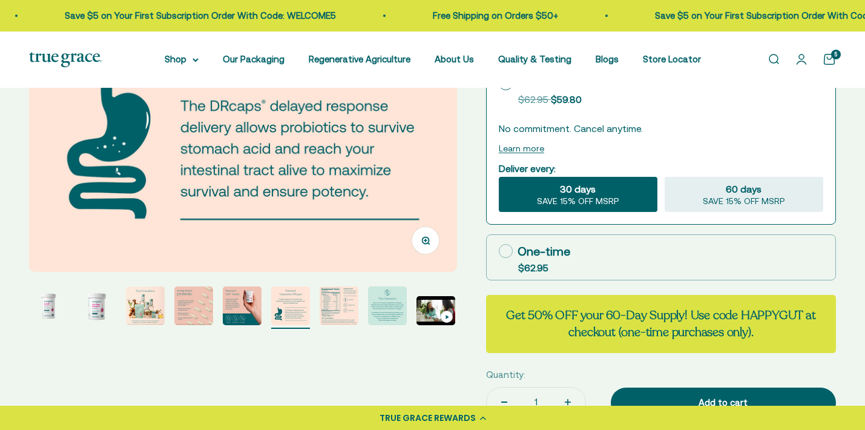
click at [338, 325] on img "Go to item 7" at bounding box center [339, 305] width 39 height 39
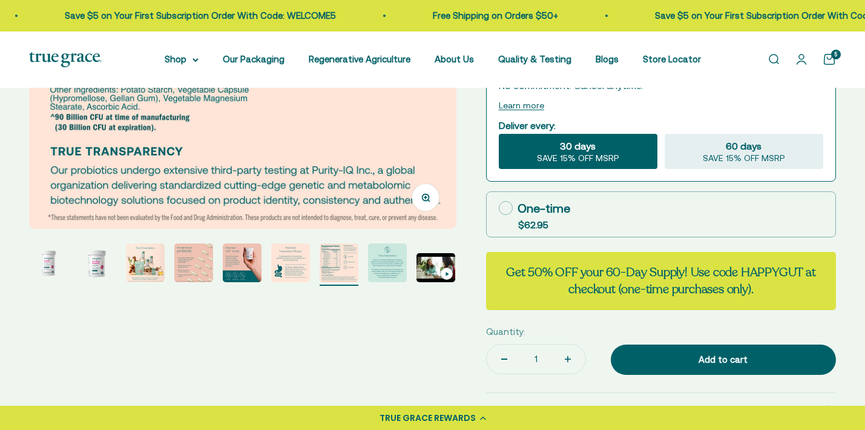
scroll to position [313, 0]
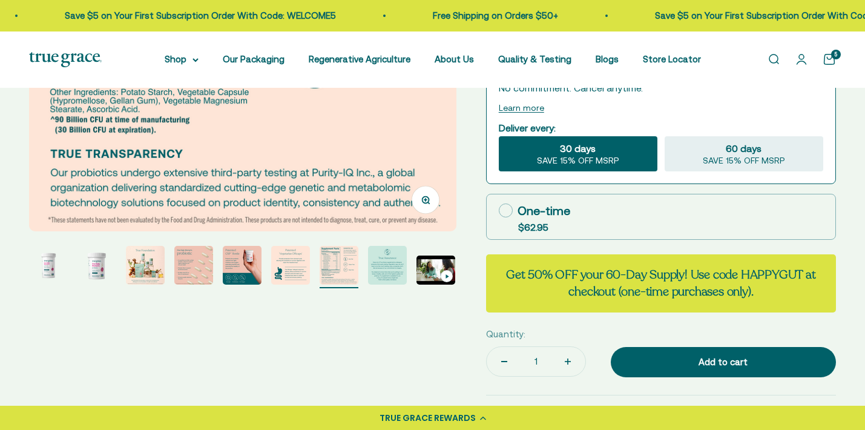
click at [392, 285] on img "Go to item 8" at bounding box center [387, 265] width 39 height 39
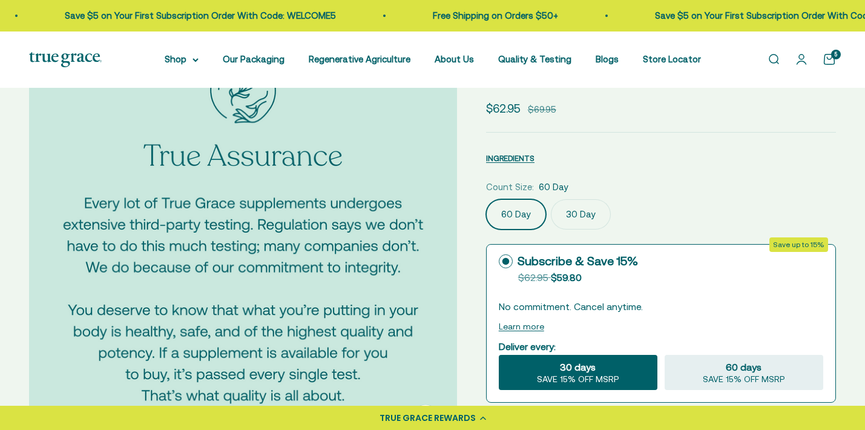
scroll to position [144, 0]
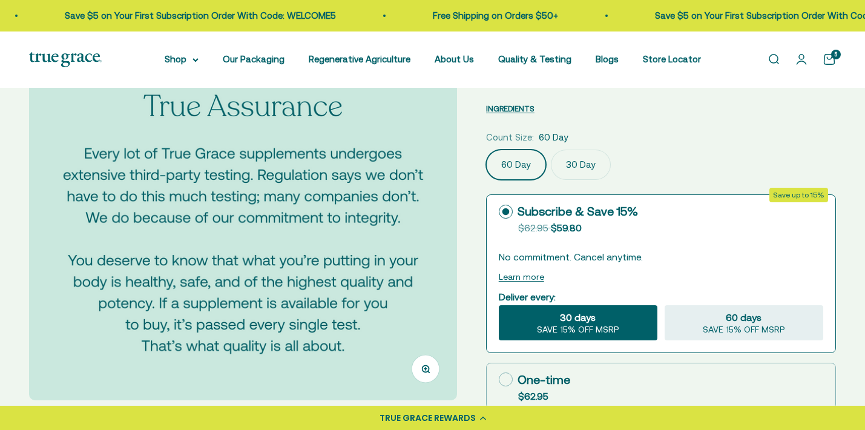
click at [585, 180] on label "30 Day" at bounding box center [581, 165] width 60 height 30
click at [486, 150] on input "30 Day" at bounding box center [485, 149] width 1 height 1
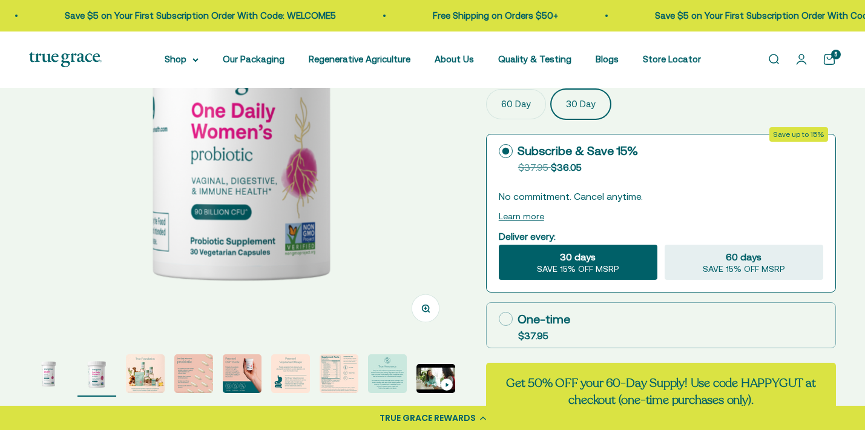
scroll to position [261, 0]
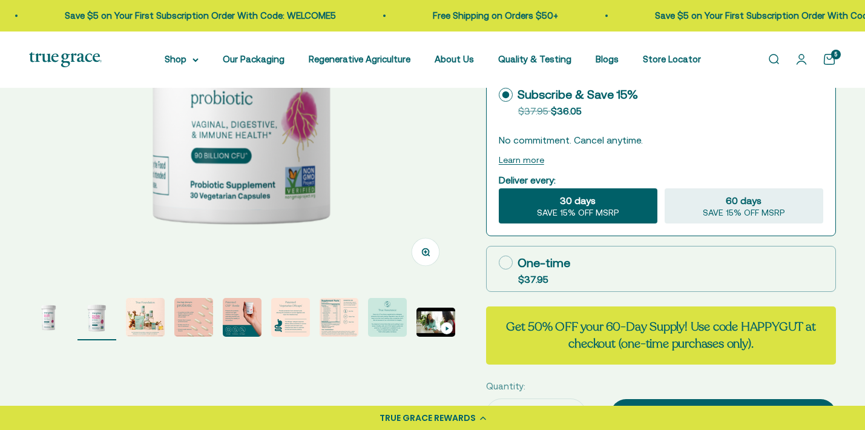
click at [507, 269] on icon at bounding box center [506, 262] width 14 height 14
click at [499, 263] on input "One-time $37.95" at bounding box center [498, 262] width 1 height 1
radio input "true"
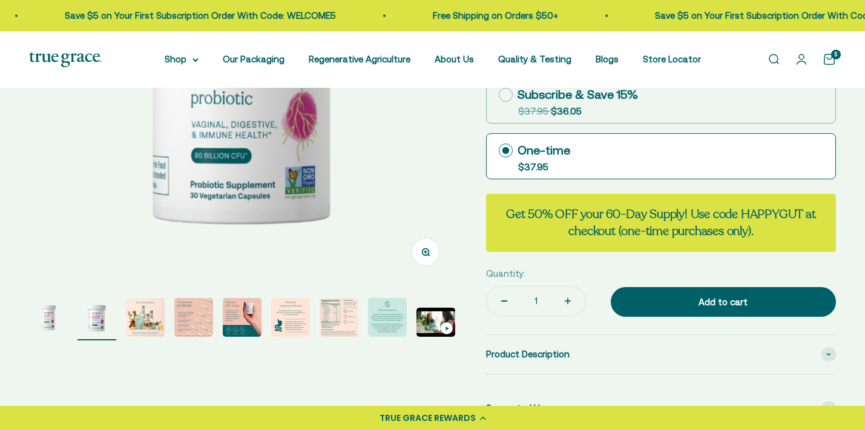
scroll to position [288, 0]
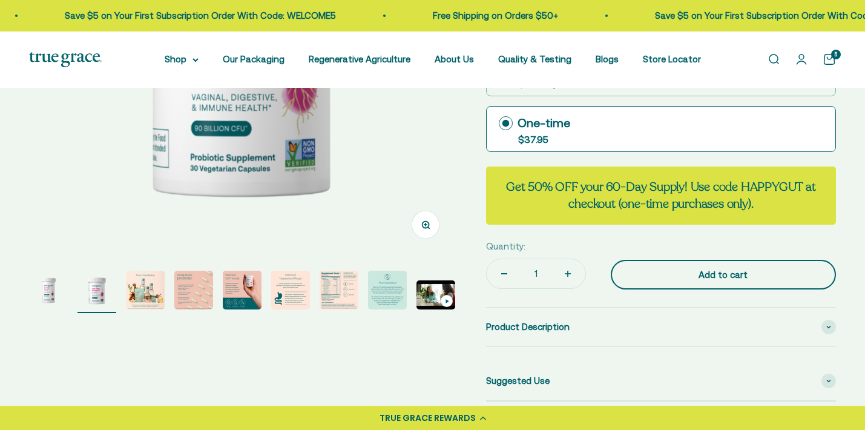
click at [656, 282] on div "Add to cart" at bounding box center [723, 275] width 177 height 15
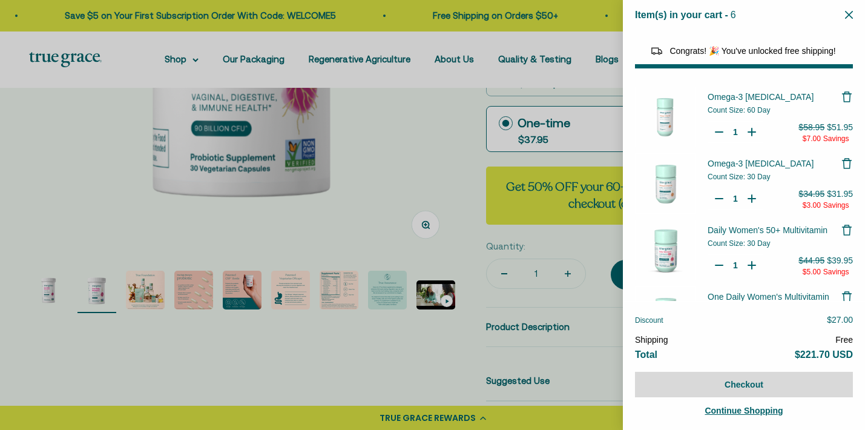
select select "40058346897600"
select select "46108266823894"
click at [847, 11] on icon "Close" at bounding box center [849, 15] width 8 height 8
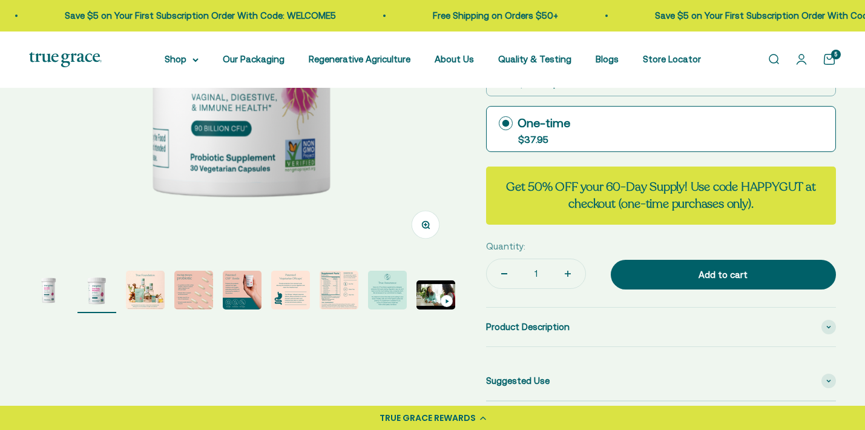
scroll to position [163, 0]
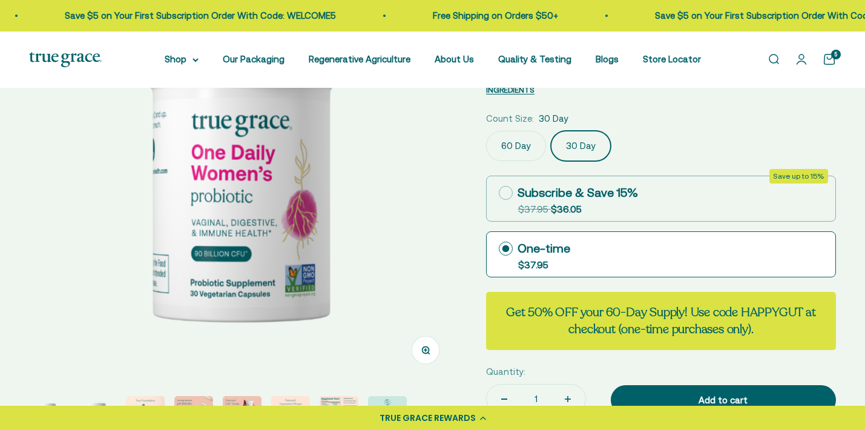
click at [513, 161] on label "60 Day" at bounding box center [516, 146] width 60 height 30
click at [486, 131] on input "60 Day" at bounding box center [485, 130] width 1 height 1
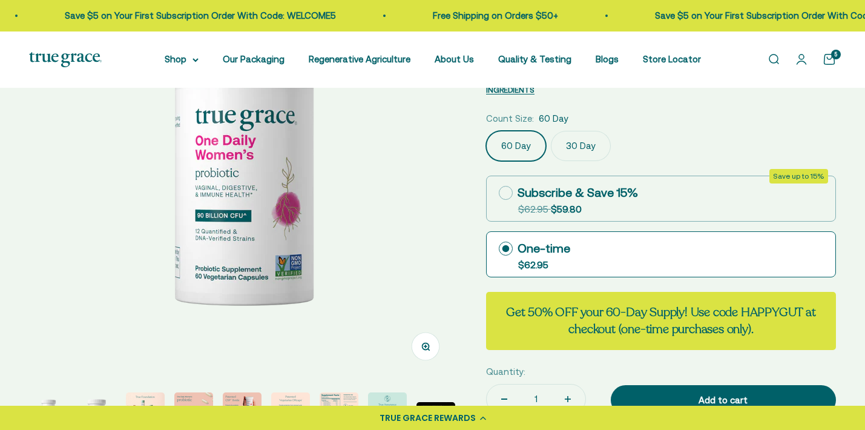
scroll to position [268, 0]
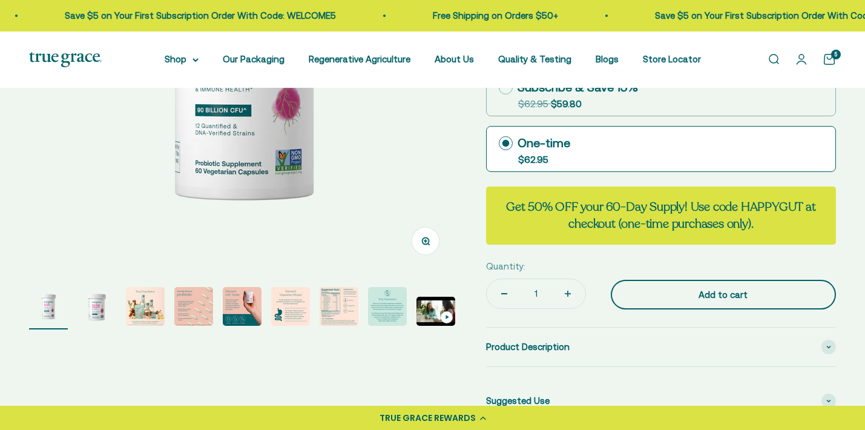
click at [683, 302] on div "Add to cart" at bounding box center [723, 295] width 177 height 15
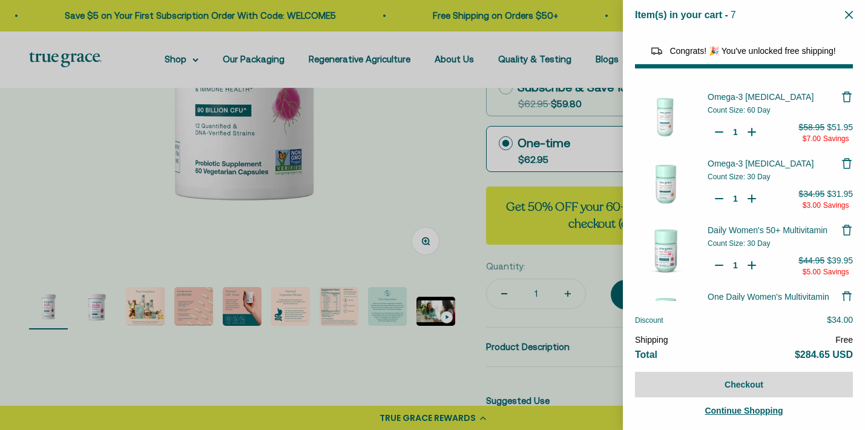
click at [850, 10] on button "Close" at bounding box center [849, 15] width 8 height 12
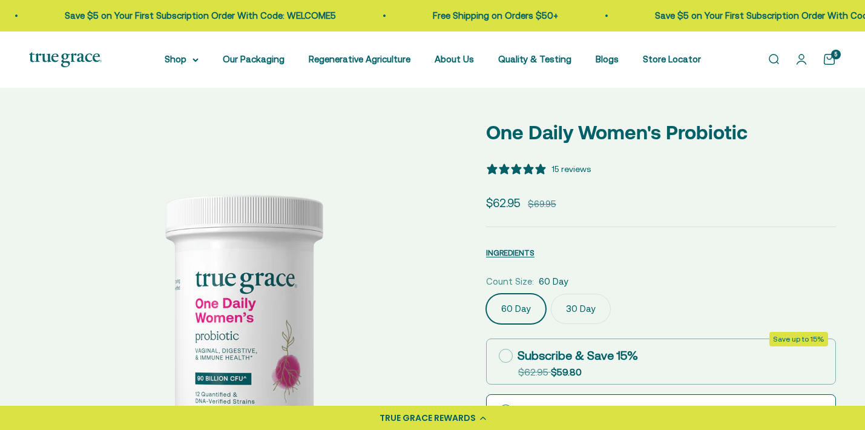
scroll to position [0, 0]
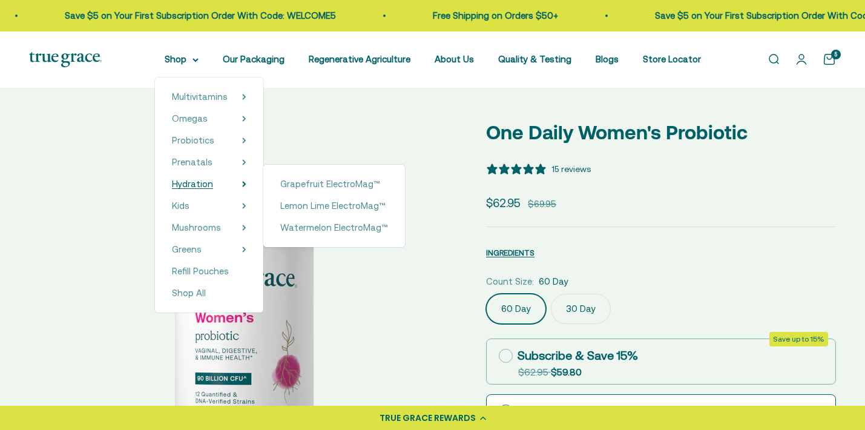
click at [213, 184] on span "Hydration" at bounding box center [192, 184] width 41 height 10
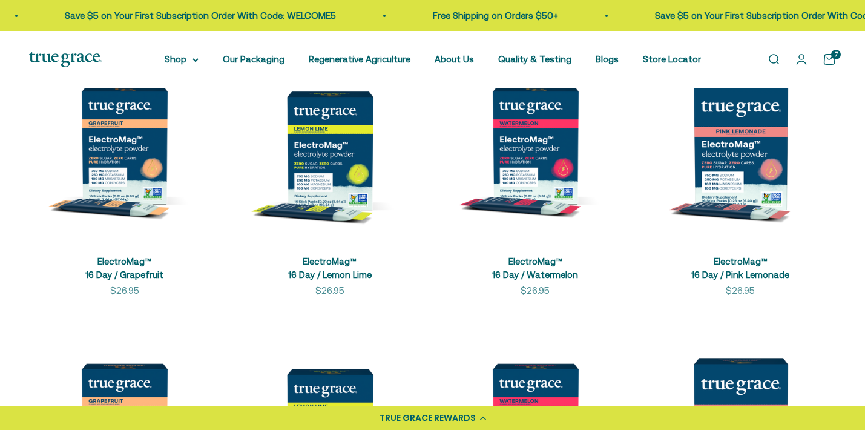
scroll to position [306, 0]
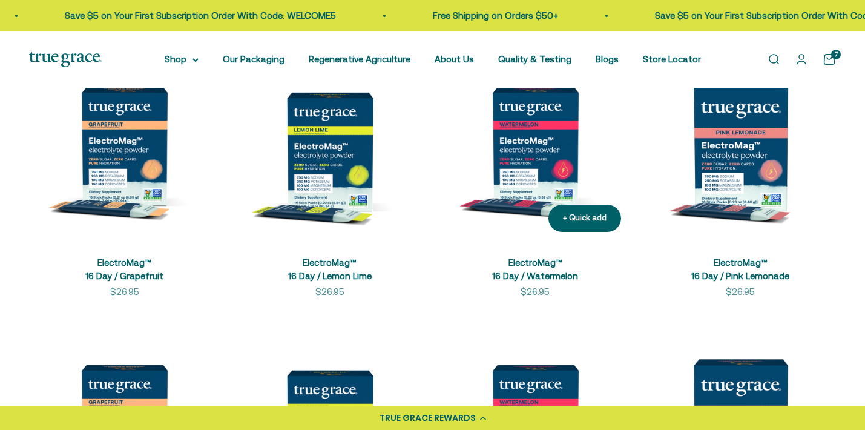
click at [534, 184] on img at bounding box center [535, 145] width 191 height 191
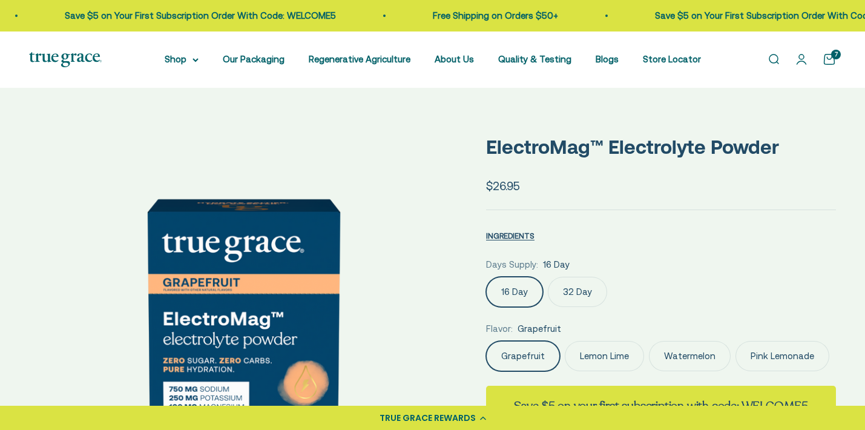
select select "3"
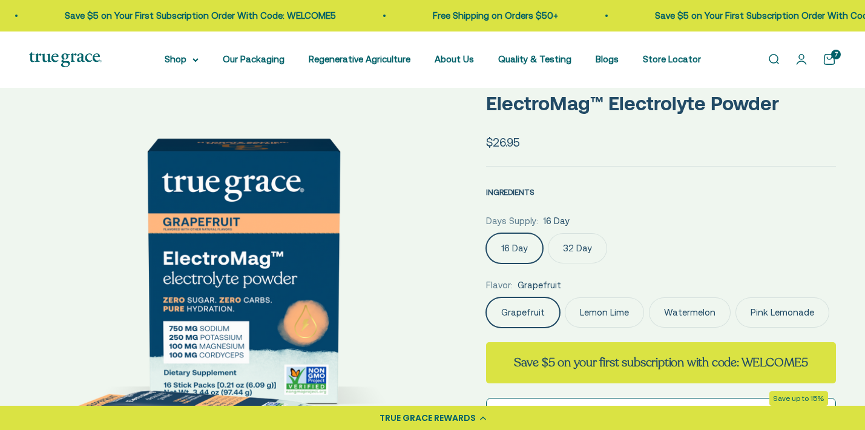
click at [518, 197] on span "INGREDIENTS" at bounding box center [510, 192] width 48 height 9
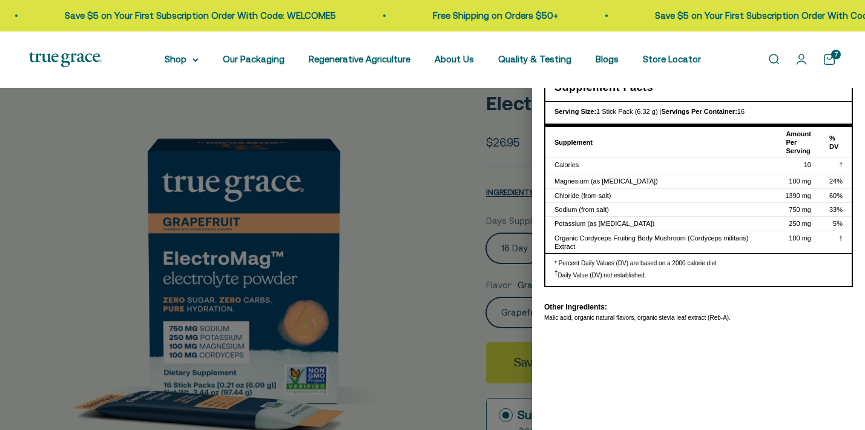
click at [424, 206] on div at bounding box center [432, 215] width 865 height 430
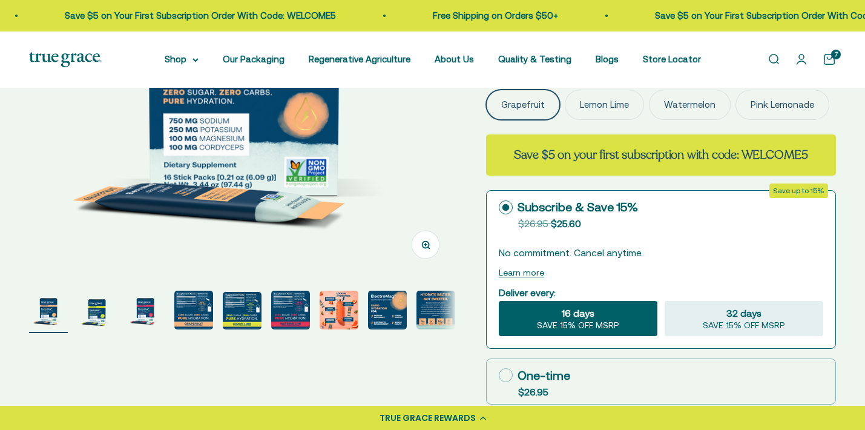
scroll to position [277, 0]
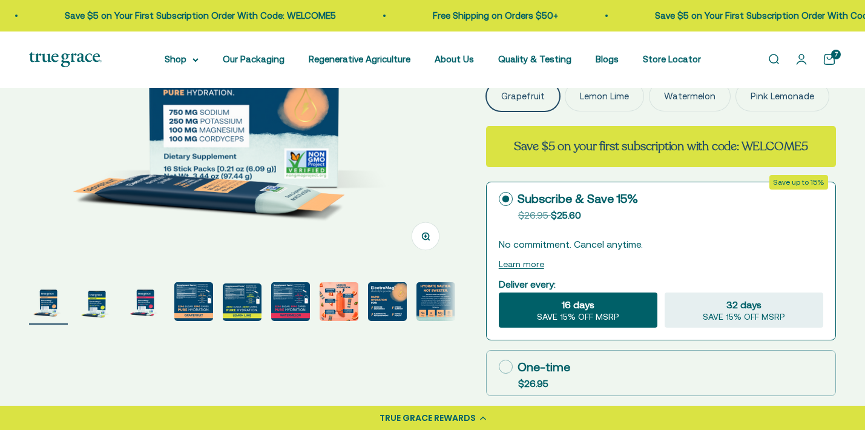
click at [97, 321] on img "Go to item 2" at bounding box center [96, 301] width 39 height 39
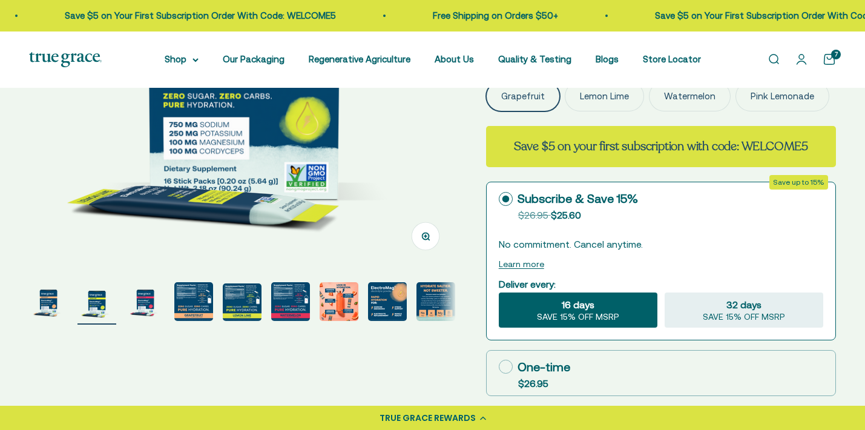
click at [199, 318] on img "Go to item 4" at bounding box center [193, 301] width 39 height 39
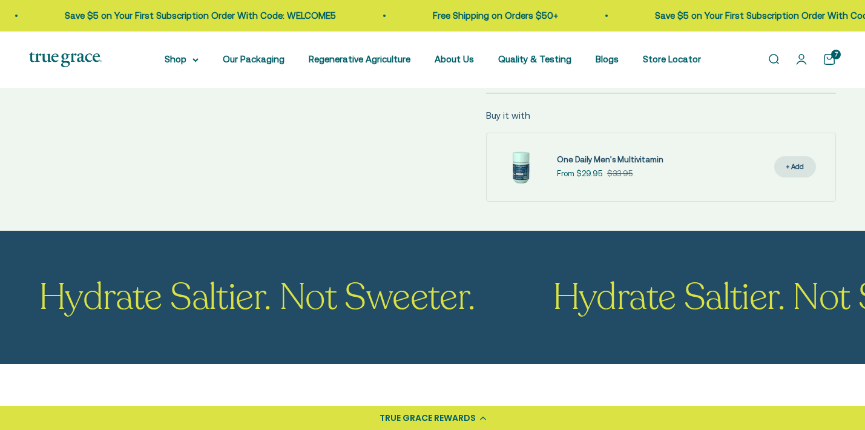
scroll to position [261, 0]
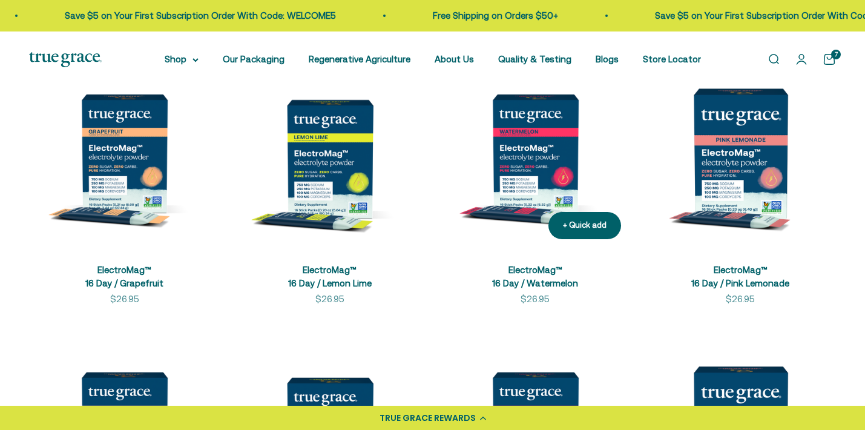
click at [548, 189] on img at bounding box center [535, 153] width 191 height 191
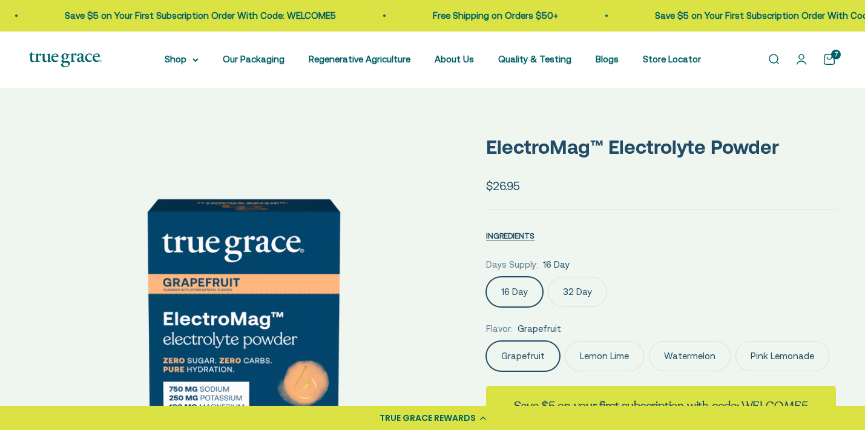
scroll to position [119, 0]
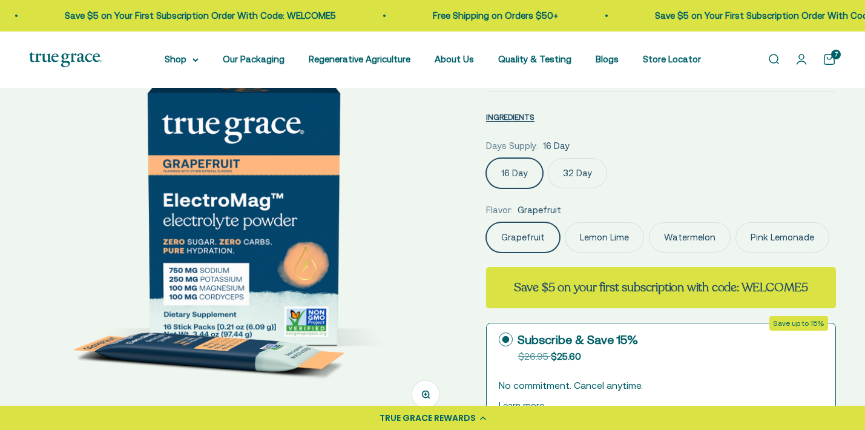
select select "3"
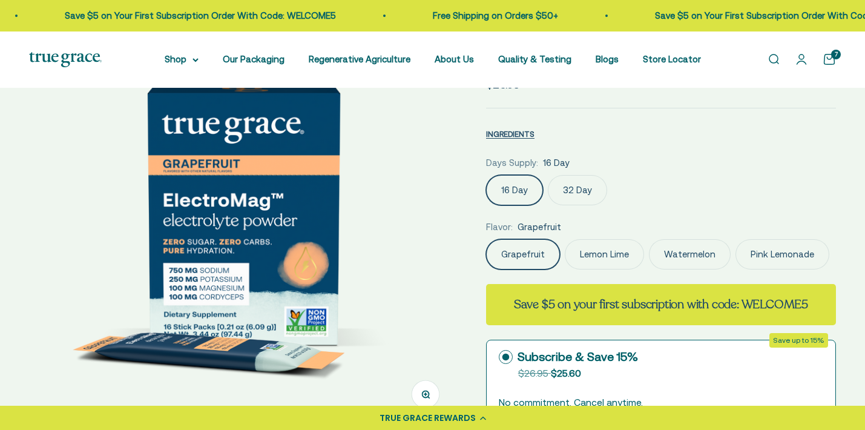
click at [770, 269] on label "Pink Lemonade" at bounding box center [782, 254] width 94 height 30
click at [486, 239] on input "Pink Lemonade" at bounding box center [485, 239] width 1 height 1
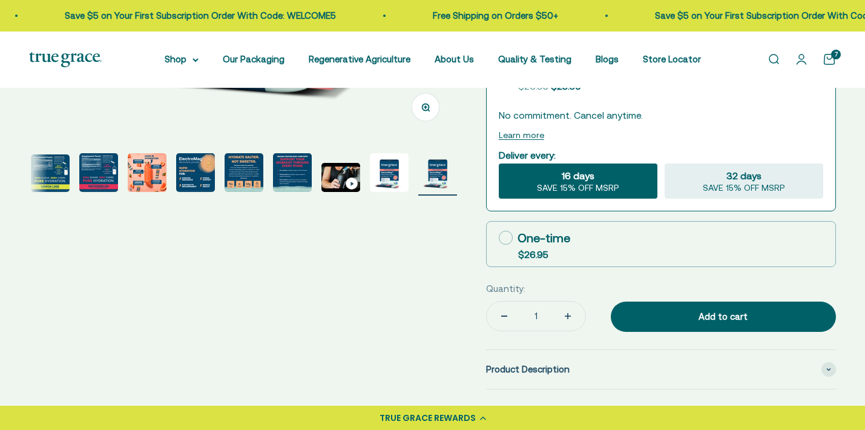
scroll to position [412, 0]
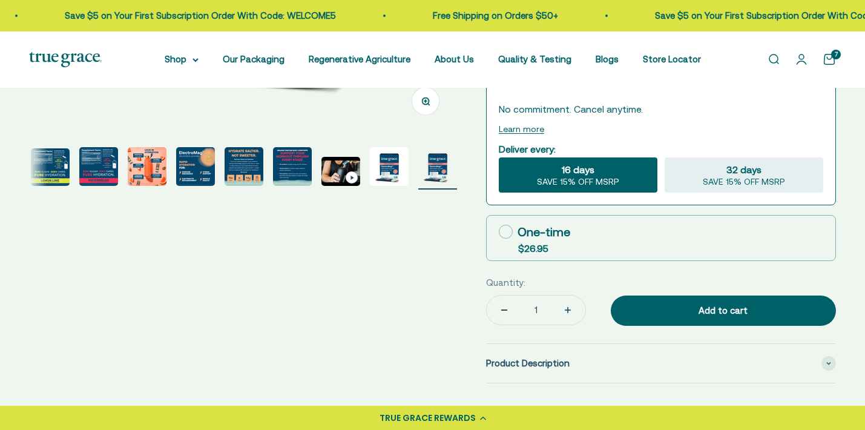
click at [502, 239] on icon at bounding box center [506, 232] width 14 height 14
click at [499, 232] on input "One-time $26.95" at bounding box center [498, 231] width 1 height 1
radio input "true"
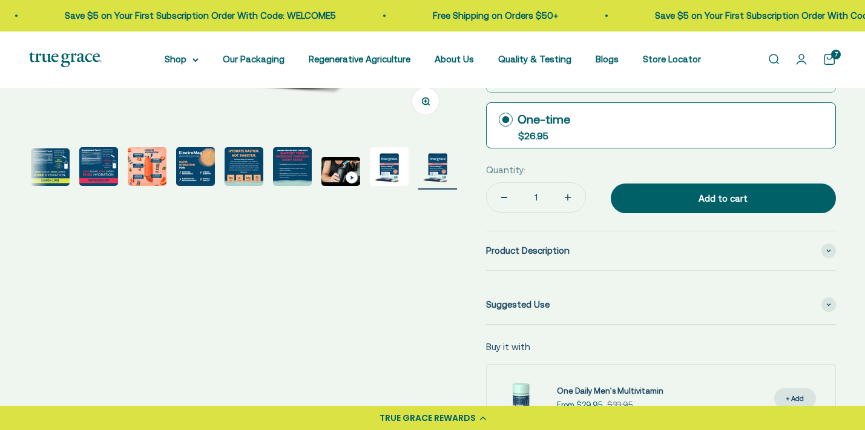
click at [567, 200] on icon "Increase quantity" at bounding box center [568, 197] width 6 height 6
type input "2"
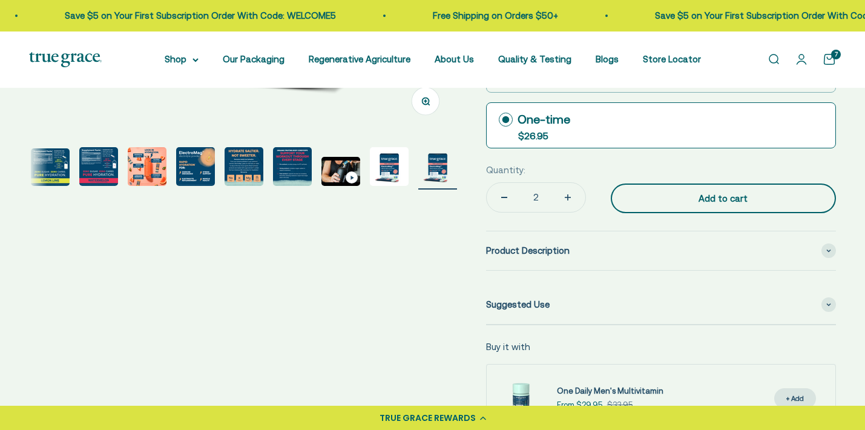
click at [653, 206] on div "Add to cart" at bounding box center [723, 198] width 177 height 15
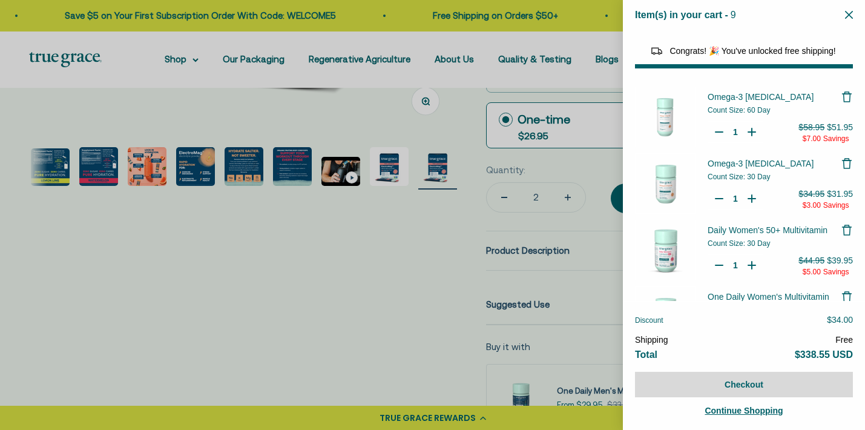
select select "40058346897600"
select select "46108266823894"
click at [847, 15] on icon "Close" at bounding box center [849, 15] width 8 height 8
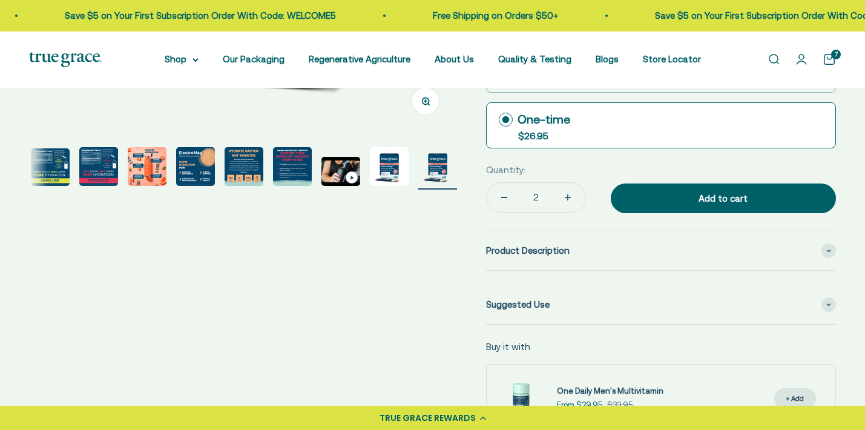
click at [772, 66] on link "Open search" at bounding box center [773, 59] width 13 height 13
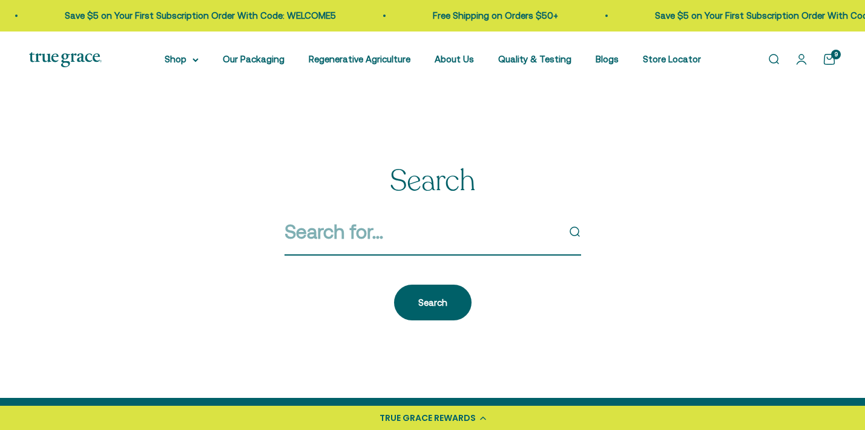
click at [471, 247] on input "Search" at bounding box center [422, 231] width 274 height 31
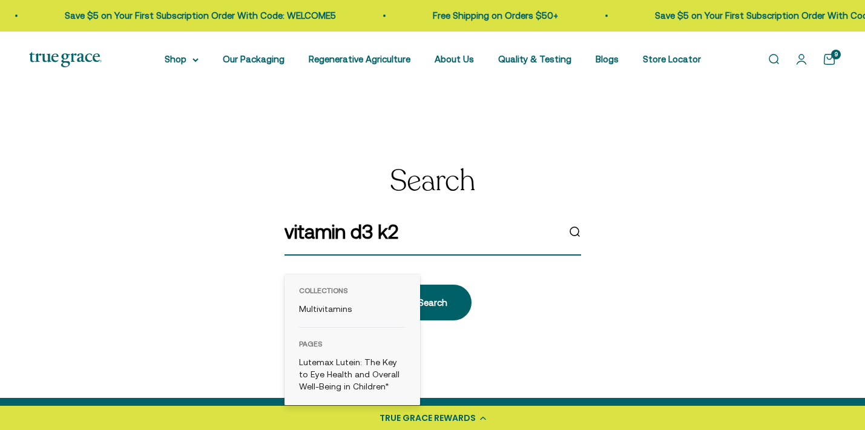
type input "vitamin d3 k2"
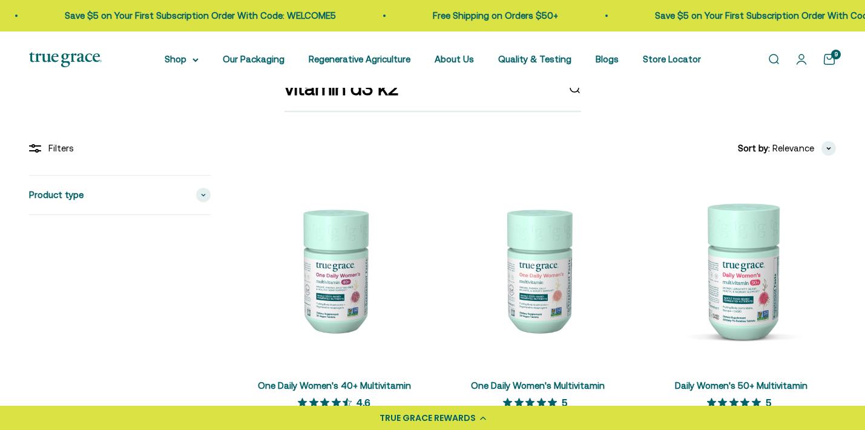
scroll to position [116, 0]
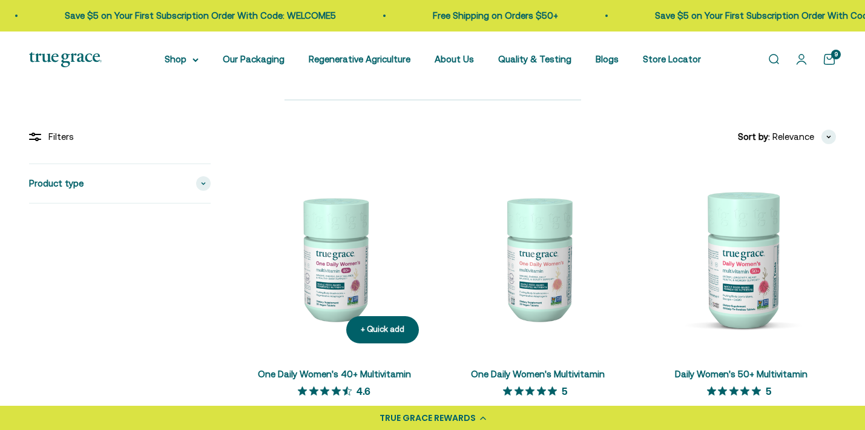
click at [344, 288] on img at bounding box center [334, 257] width 189 height 189
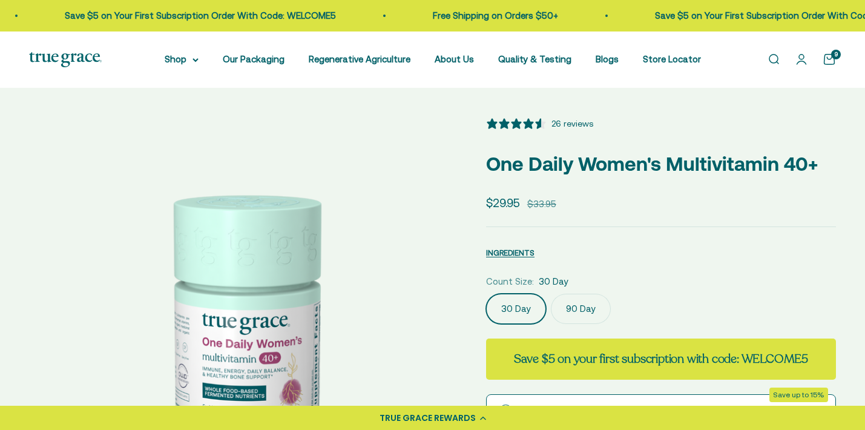
select select "3"
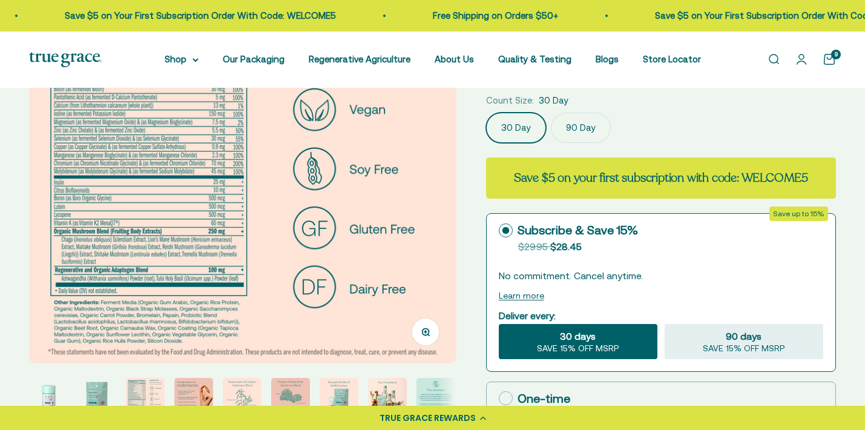
scroll to position [209, 0]
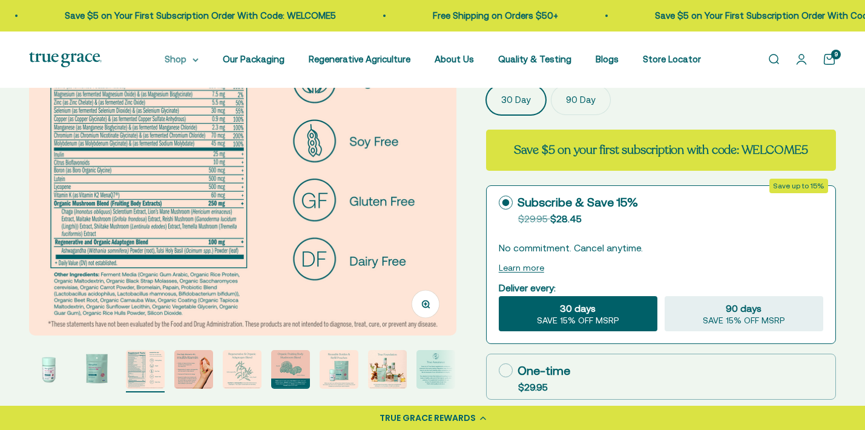
click at [199, 58] on icon at bounding box center [195, 60] width 6 height 4
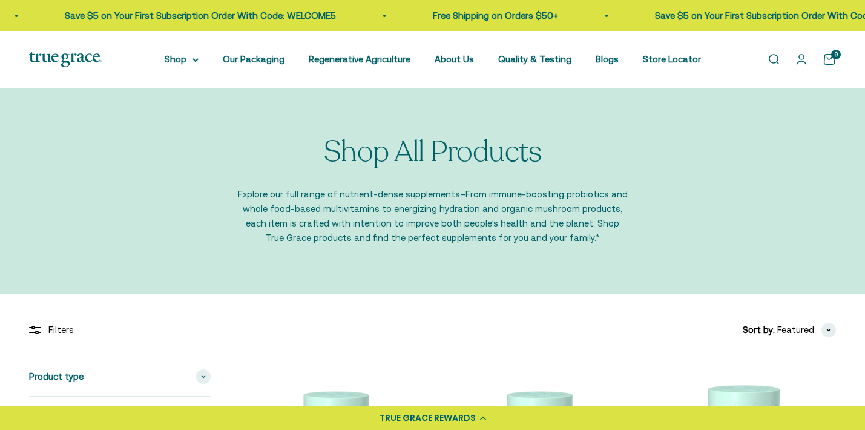
click at [831, 59] on cart-count "9" at bounding box center [836, 55] width 10 height 10
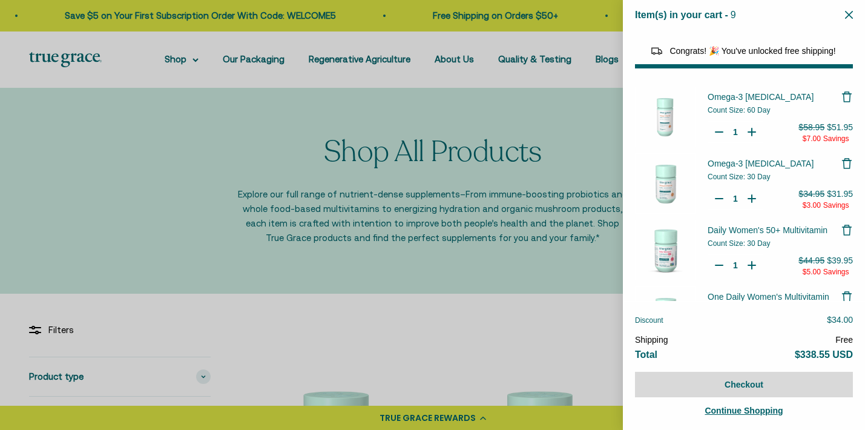
select select "40058346897600"
select select "46108266823894"
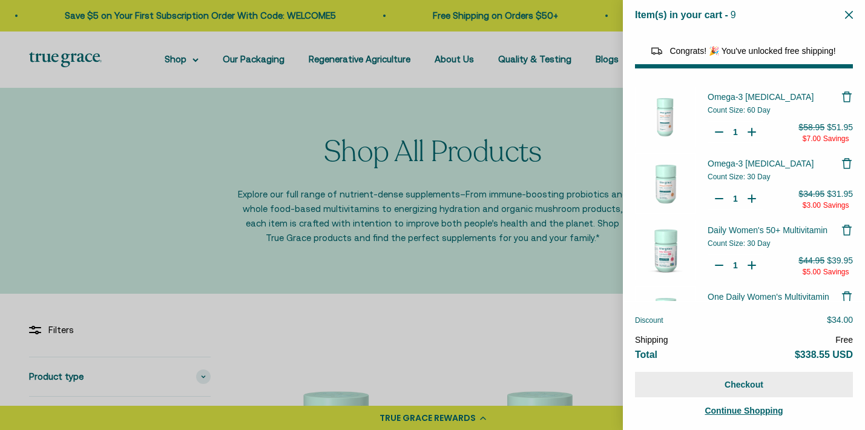
click at [739, 381] on button "Checkout" at bounding box center [744, 384] width 218 height 25
